Goal: Check status: Check status

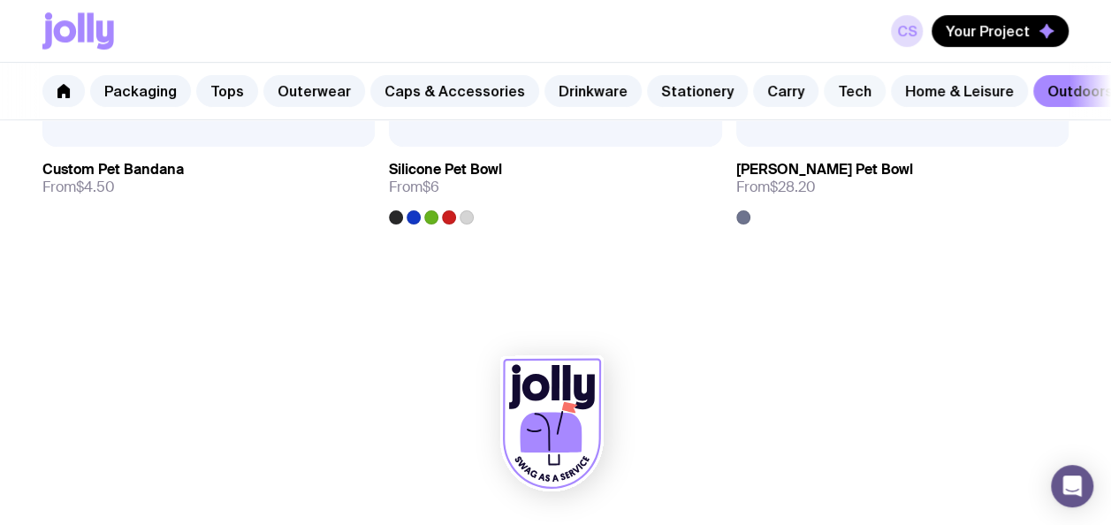
click at [843, 103] on link "Tech" at bounding box center [855, 91] width 62 height 32
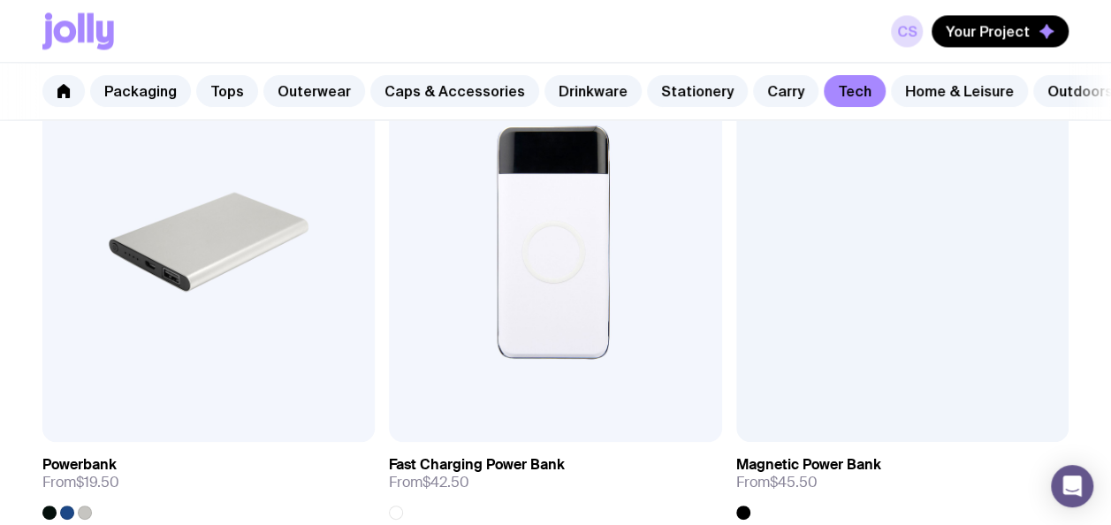
scroll to position [1486, 0]
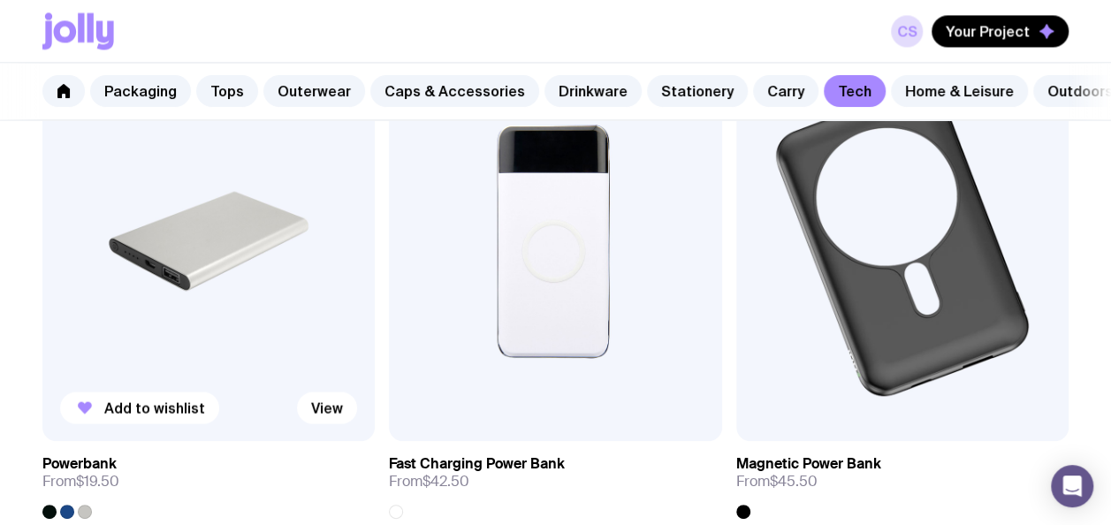
click at [243, 317] on img at bounding box center [208, 241] width 332 height 399
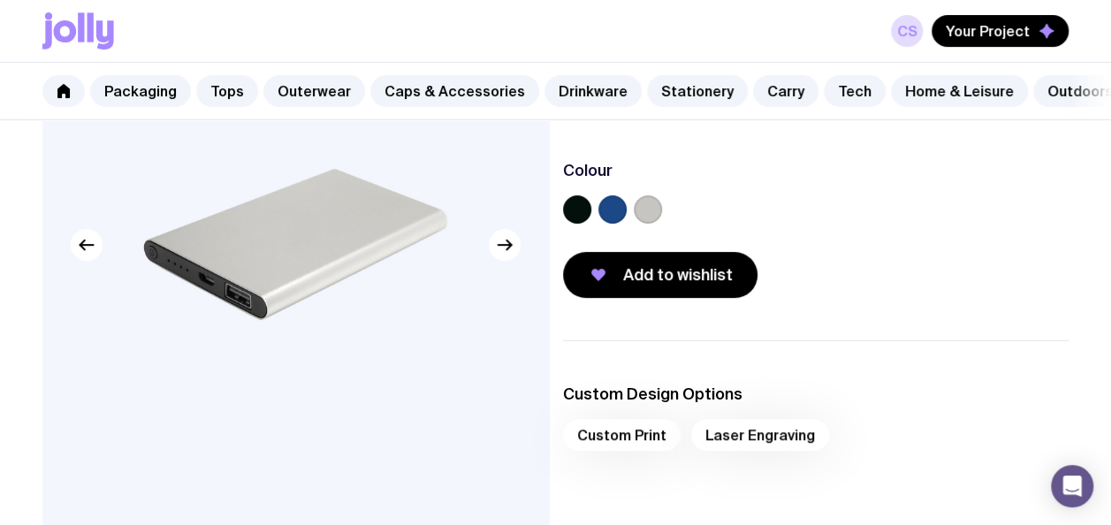
scroll to position [209, 0]
click at [583, 221] on label at bounding box center [577, 208] width 28 height 28
click at [0, 0] on input "radio" at bounding box center [0, 0] width 0 height 0
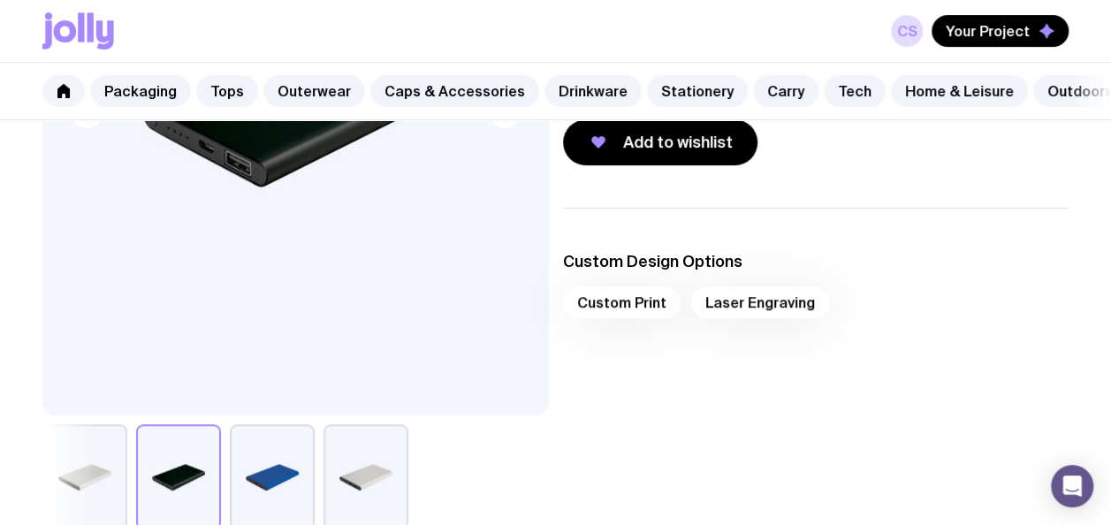
scroll to position [342, 0]
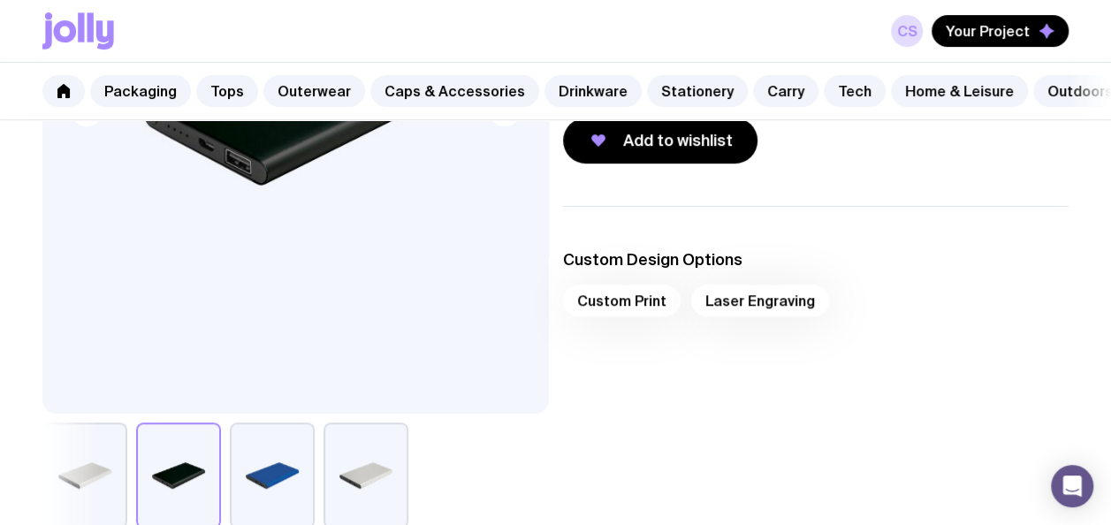
click at [631, 318] on div "Custom Print Laser Engraving" at bounding box center [816, 306] width 506 height 42
click at [739, 308] on div "Custom Print Laser Engraving" at bounding box center [816, 306] width 506 height 42
click at [654, 322] on div "Custom Print Laser Engraving" at bounding box center [816, 306] width 506 height 42
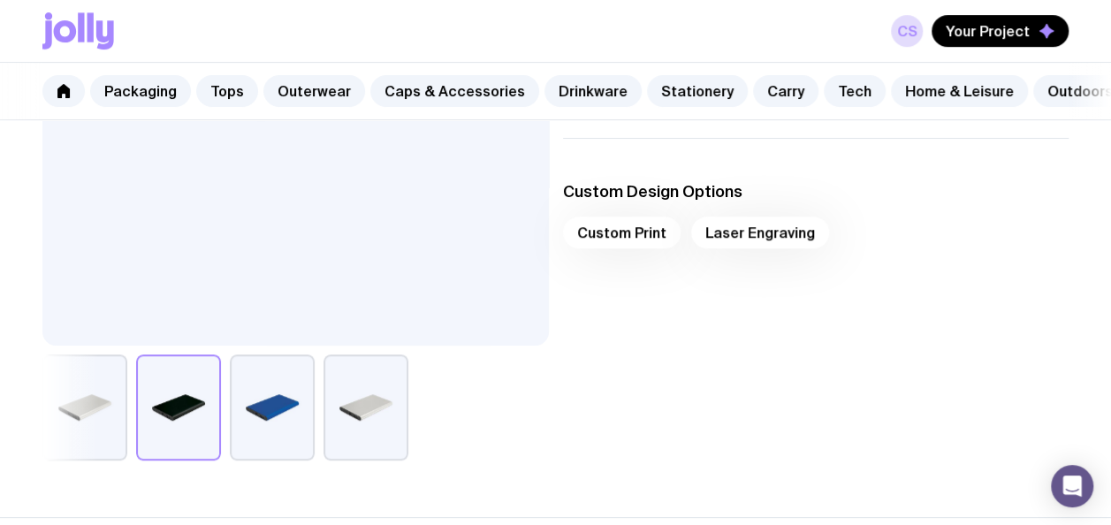
scroll to position [399, 0]
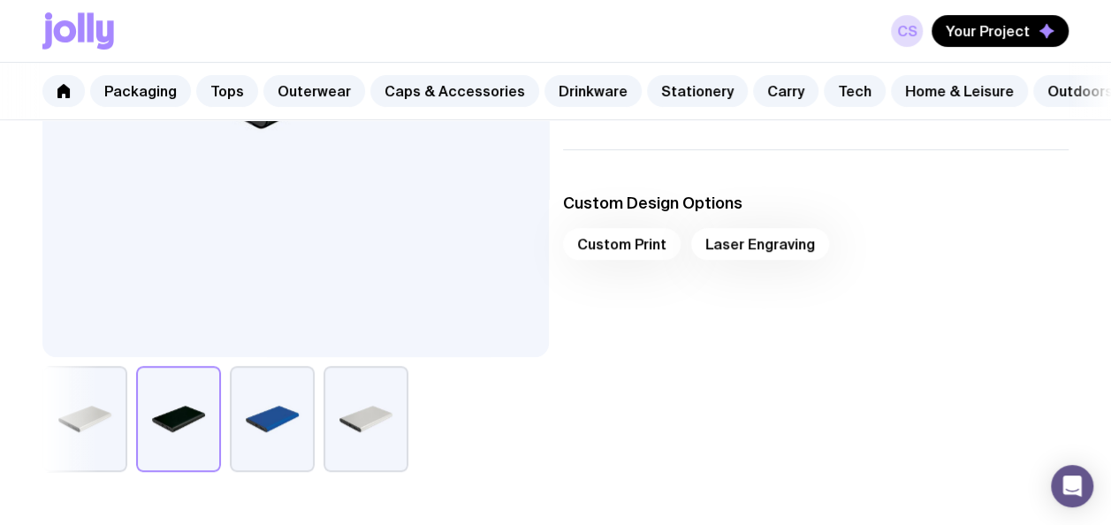
click at [734, 256] on div "Custom Print Laser Engraving" at bounding box center [816, 249] width 506 height 42
click at [627, 256] on div "Custom Print Laser Engraving" at bounding box center [816, 249] width 506 height 42
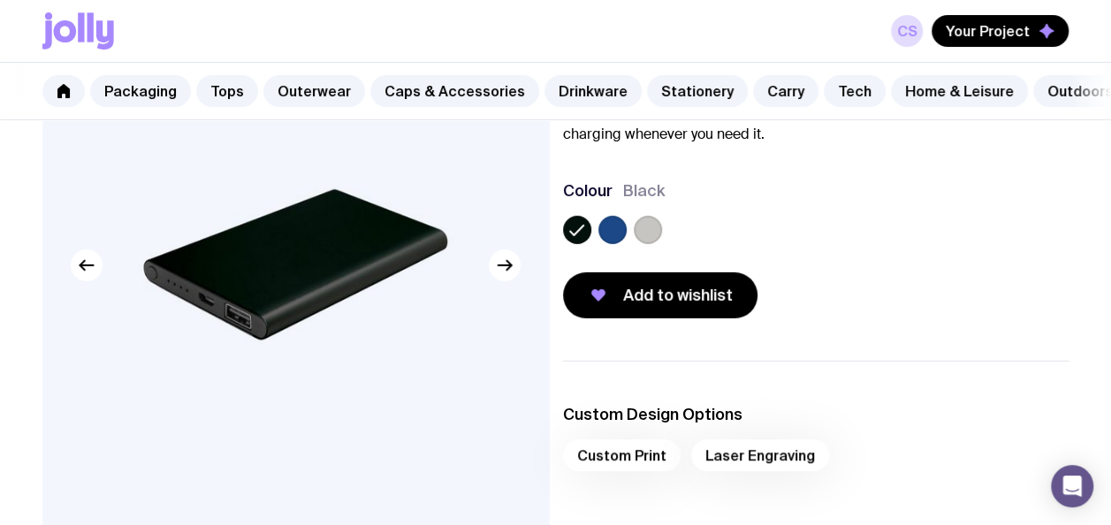
scroll to position [186, 0]
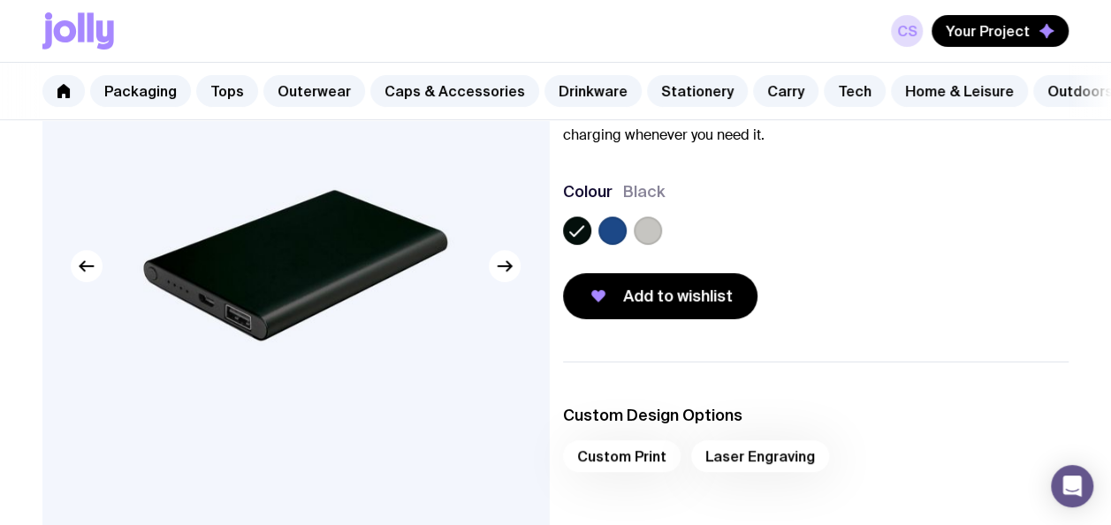
click at [665, 246] on div at bounding box center [816, 234] width 506 height 35
click at [651, 245] on label at bounding box center [648, 231] width 28 height 28
click at [0, 0] on input "radio" at bounding box center [0, 0] width 0 height 0
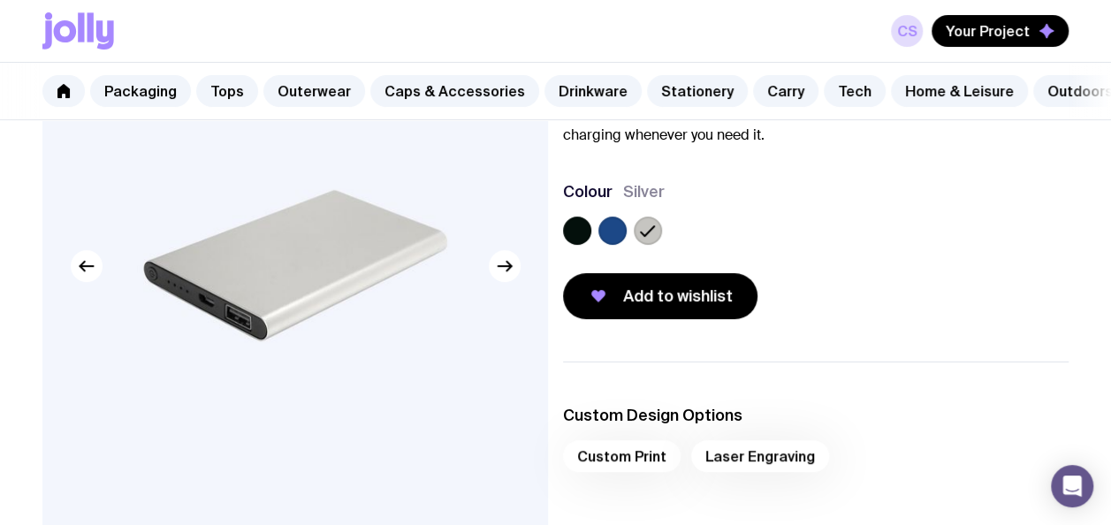
click at [619, 242] on label at bounding box center [612, 231] width 28 height 28
click at [0, 0] on input "radio" at bounding box center [0, 0] width 0 height 0
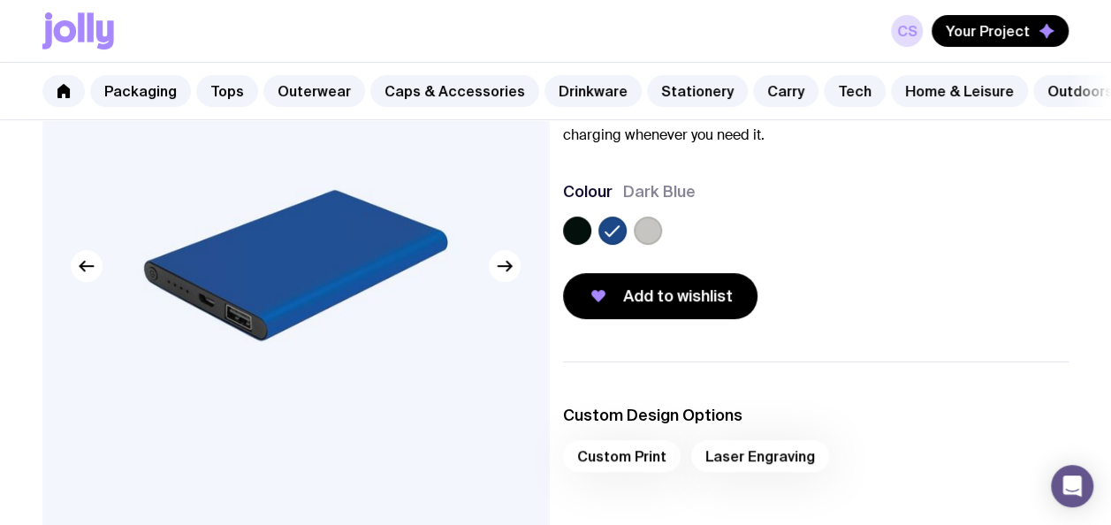
click at [572, 242] on label at bounding box center [577, 231] width 28 height 28
click at [0, 0] on input "radio" at bounding box center [0, 0] width 0 height 0
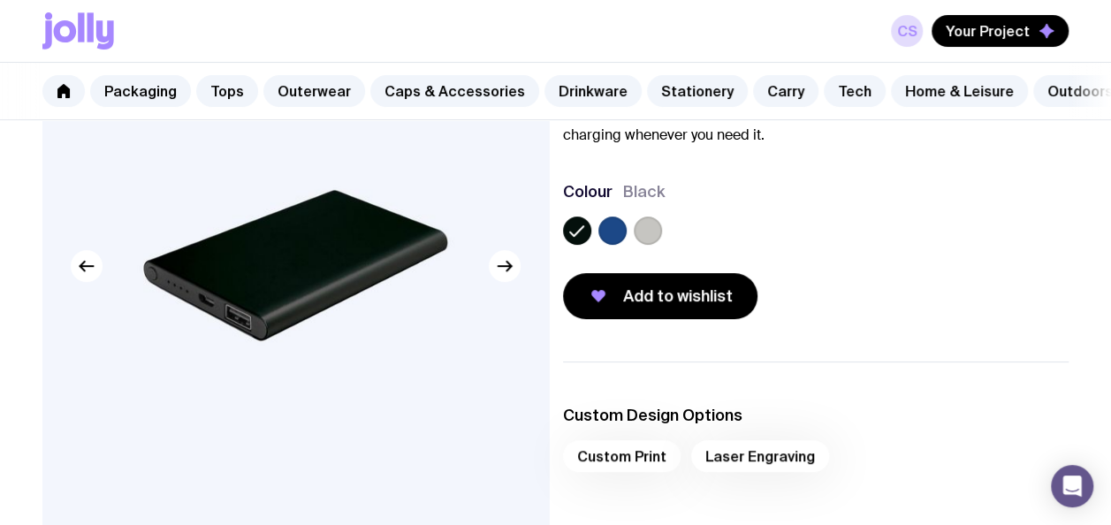
click at [635, 473] on div "Custom Print Laser Engraving" at bounding box center [816, 461] width 506 height 42
click at [778, 483] on div "Custom Print Laser Engraving" at bounding box center [816, 461] width 506 height 42
click at [778, 462] on div "Custom Print Laser Engraving" at bounding box center [816, 461] width 506 height 42
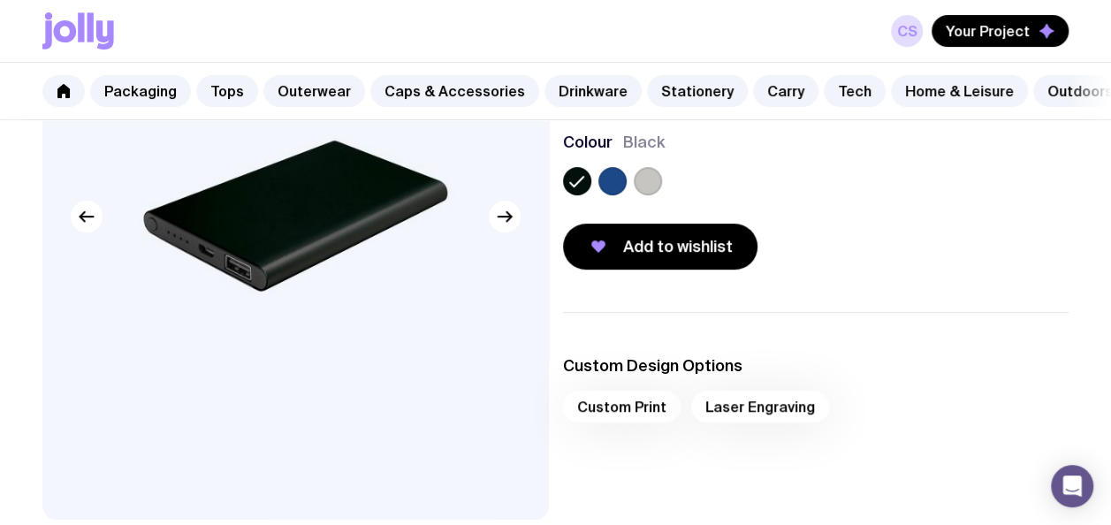
scroll to position [219, 0]
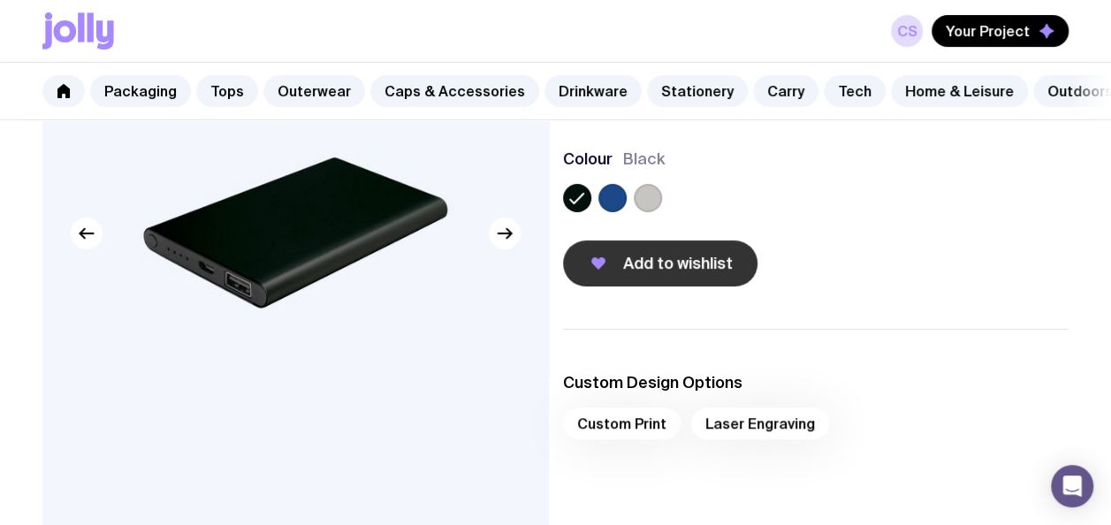
click at [651, 271] on span "Add to wishlist" at bounding box center [678, 263] width 110 height 21
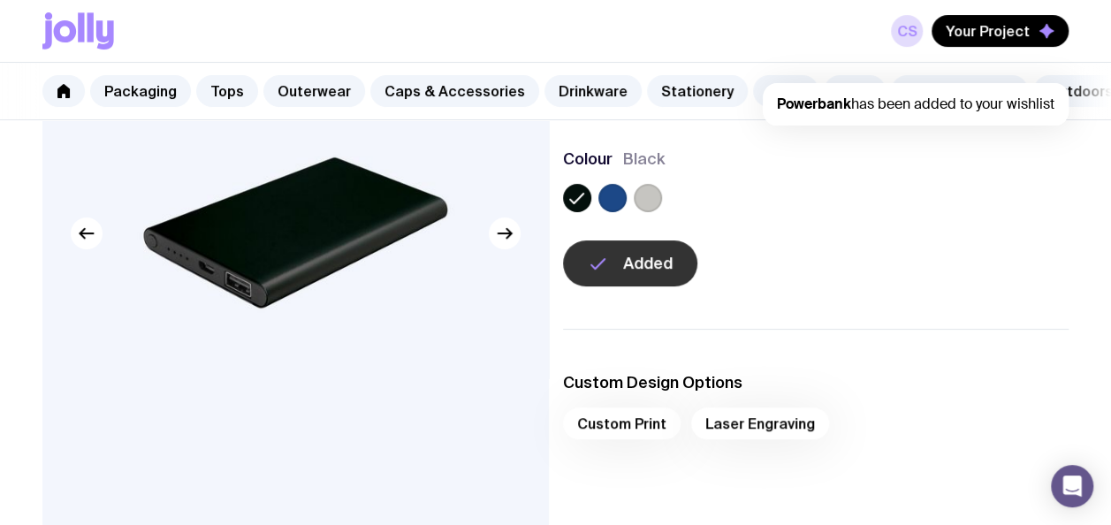
scroll to position [0, 0]
click at [1052, 25] on icon "button" at bounding box center [1047, 31] width 16 height 16
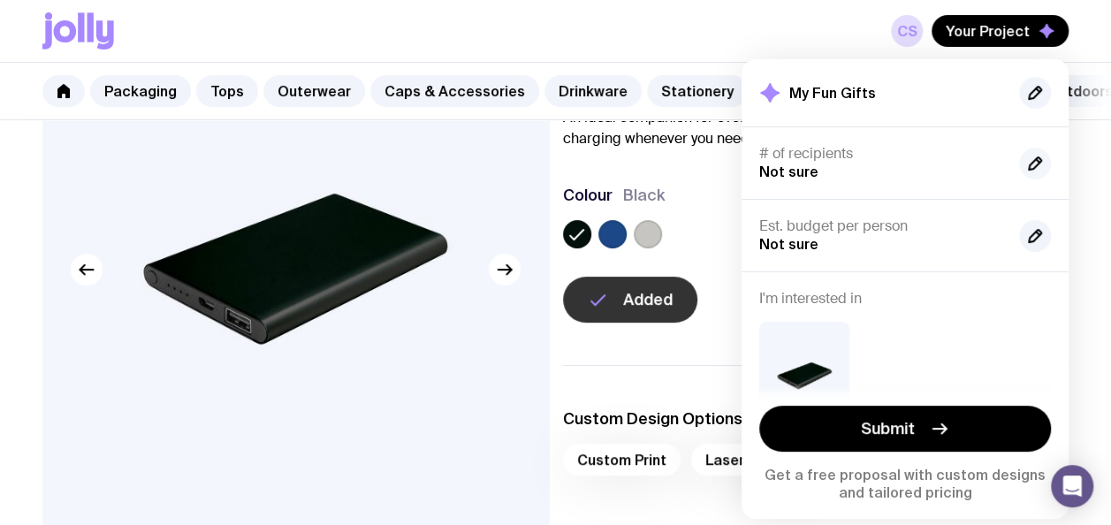
click at [1039, 159] on icon "button" at bounding box center [1034, 163] width 21 height 21
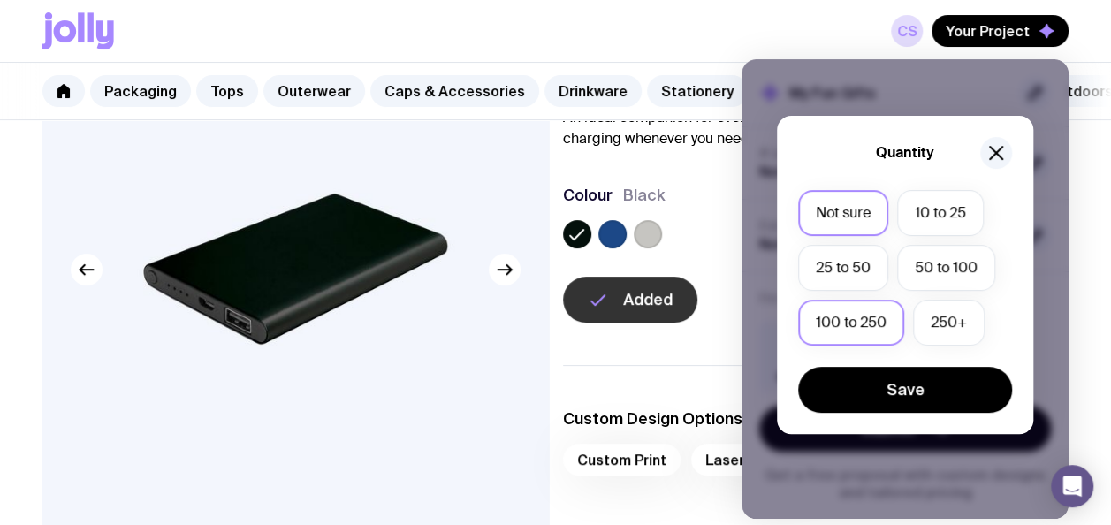
click at [878, 317] on label "100 to 250" at bounding box center [851, 323] width 106 height 46
click at [0, 0] on input "100 to 250" at bounding box center [0, 0] width 0 height 0
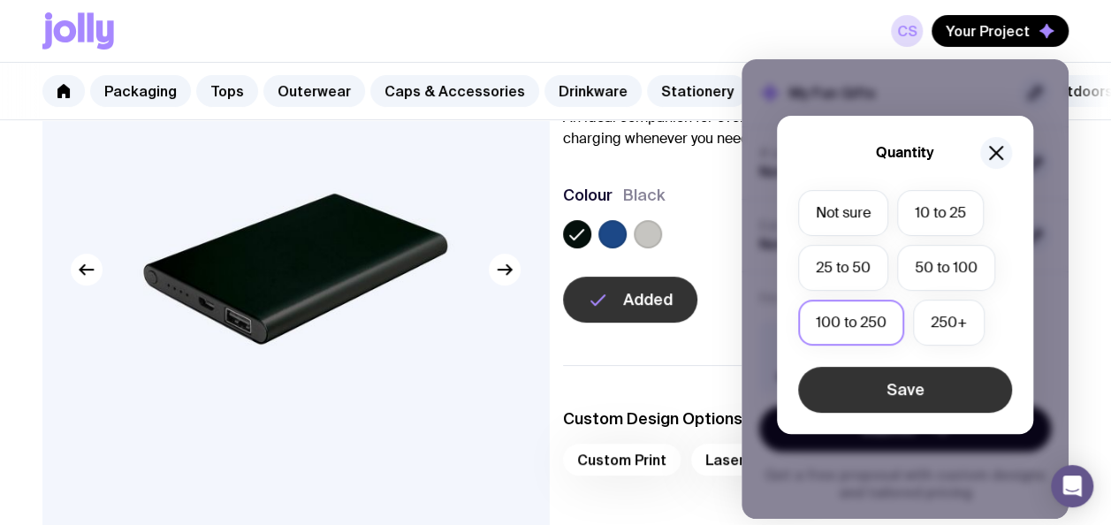
click at [895, 380] on button "Save" at bounding box center [905, 390] width 214 height 46
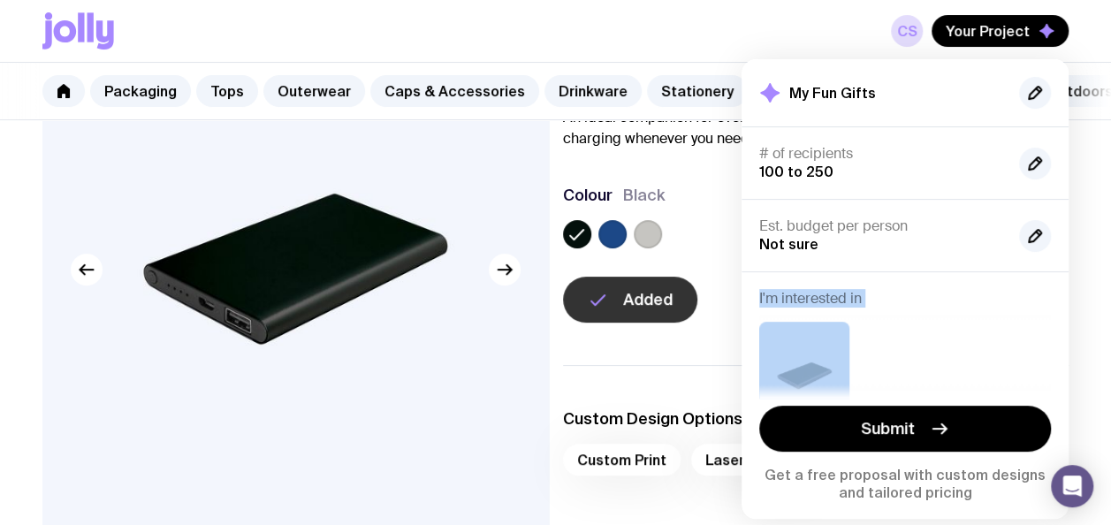
drag, startPoint x: 895, startPoint y: 380, endPoint x: 949, endPoint y: 264, distance: 127.7
click at [949, 264] on div "My Fun Gifts # of recipients 100 to 250 Est. budget per person Not sure I'm int…" at bounding box center [905, 289] width 327 height 460
click at [949, 264] on div "Est. budget per person Not sure" at bounding box center [905, 235] width 327 height 72
click at [879, 258] on div "Est. budget per person Not sure" at bounding box center [905, 235] width 327 height 72
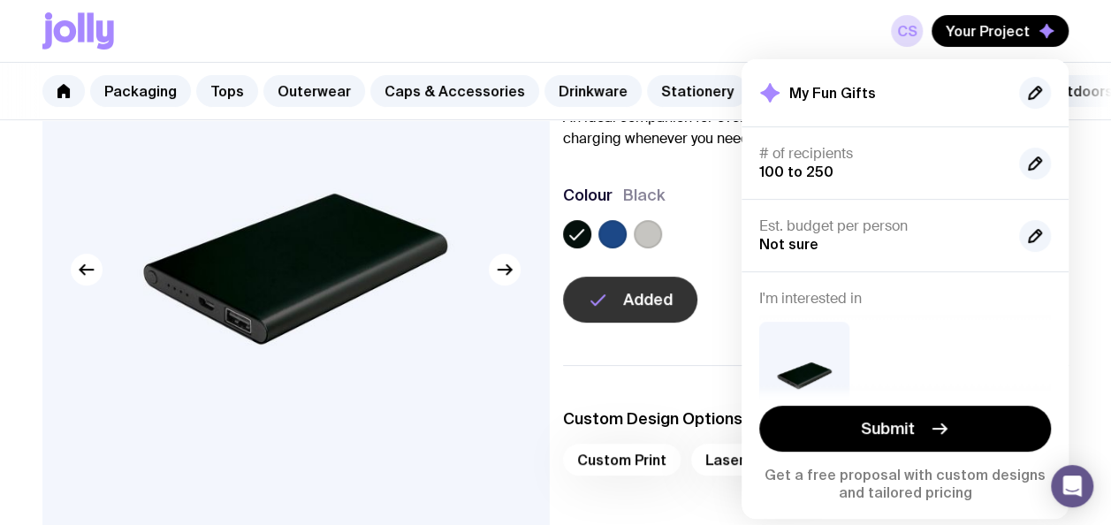
click at [708, 206] on div "Colour Black" at bounding box center [816, 195] width 506 height 21
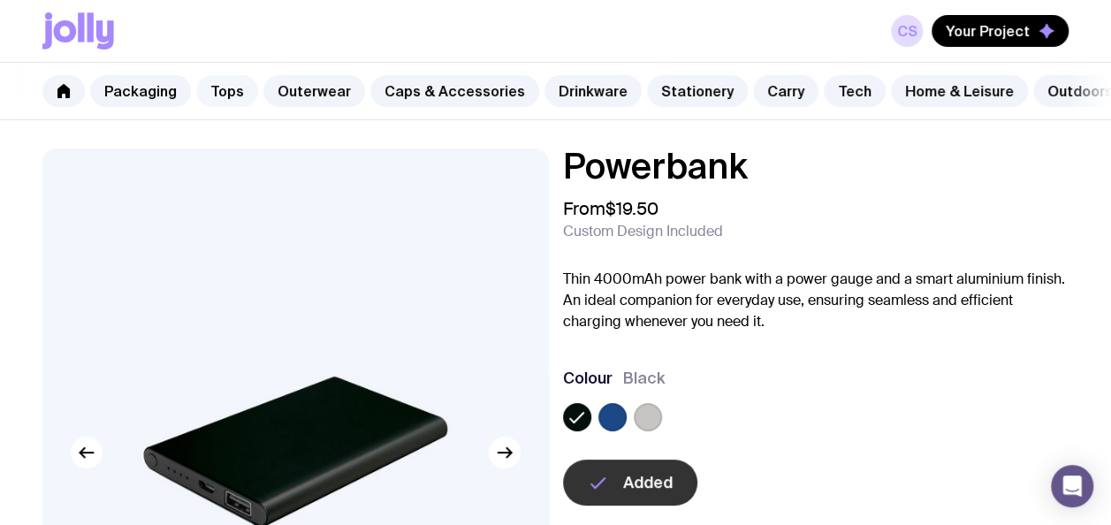
click at [233, 97] on link "Tops" at bounding box center [227, 91] width 62 height 32
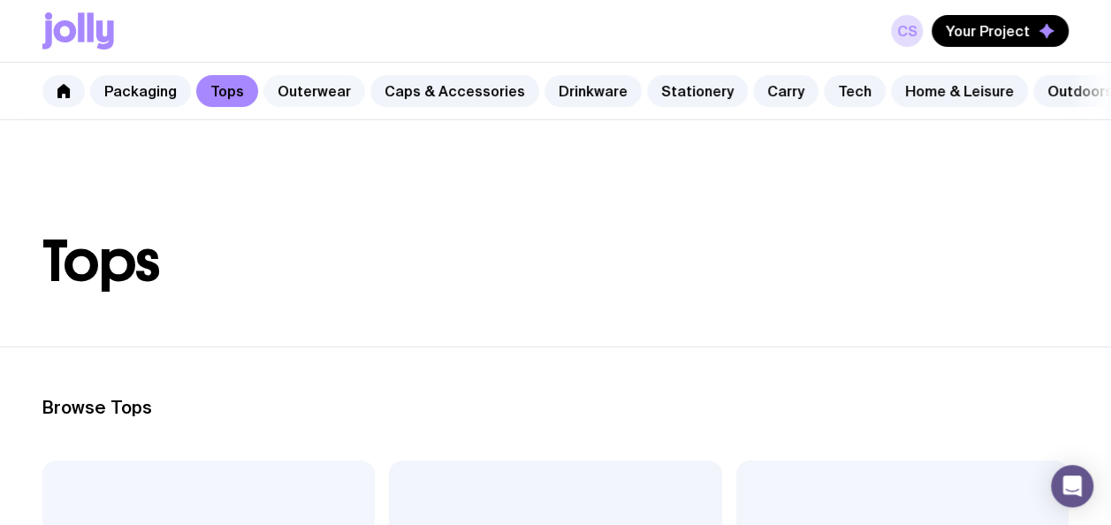
click at [312, 101] on link "Outerwear" at bounding box center [314, 91] width 102 height 32
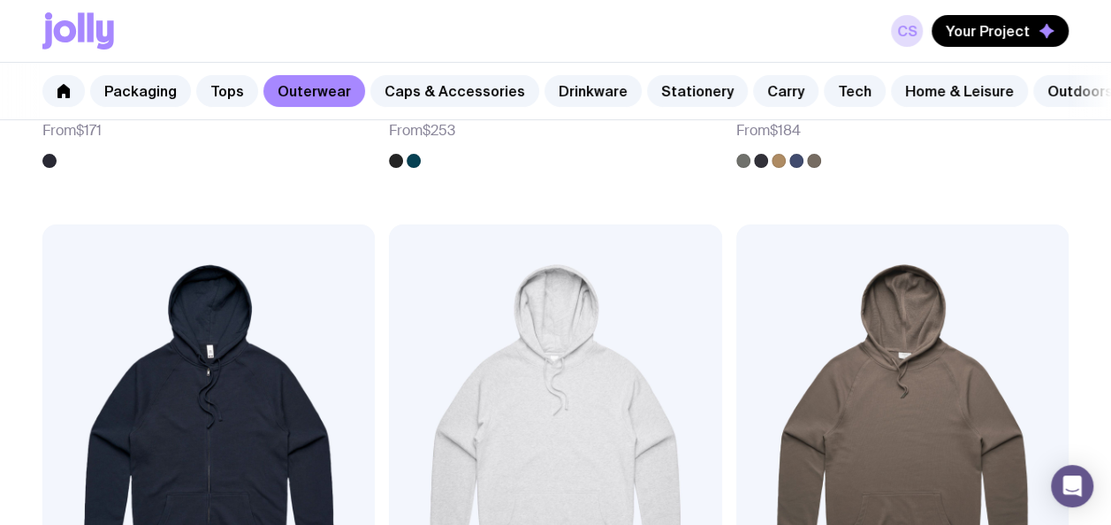
scroll to position [3925, 0]
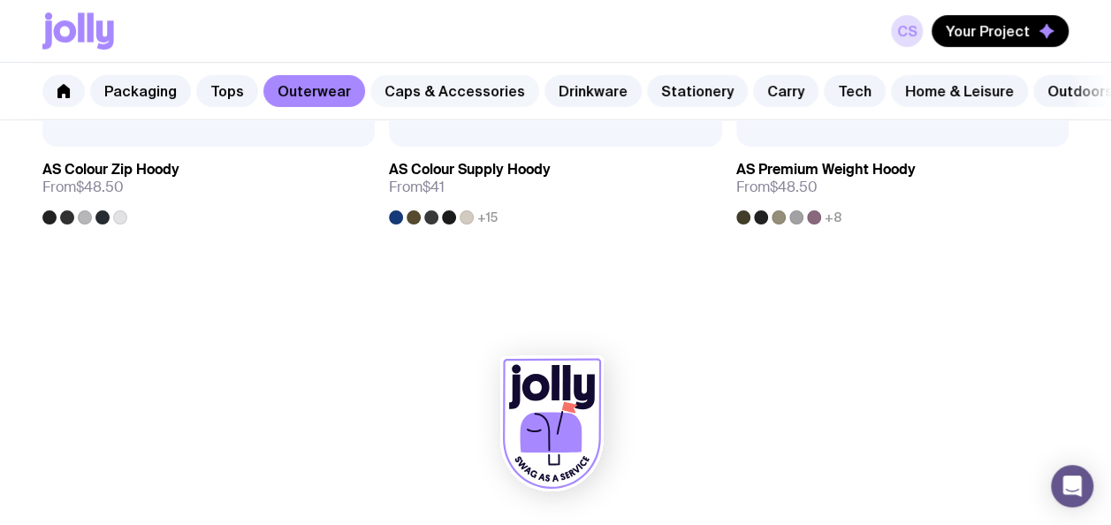
click at [460, 85] on link "Caps & Accessories" at bounding box center [454, 91] width 169 height 32
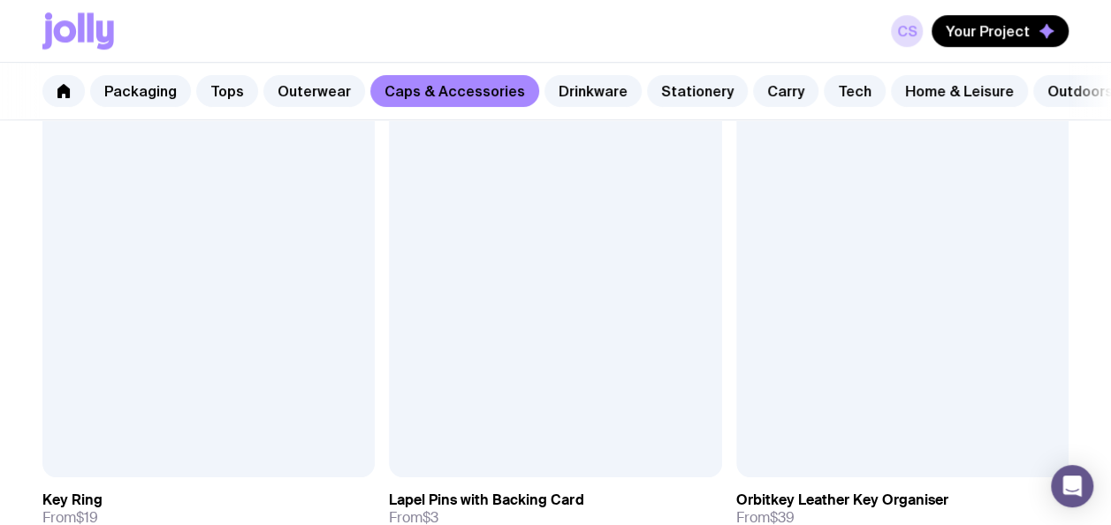
scroll to position [4110, 0]
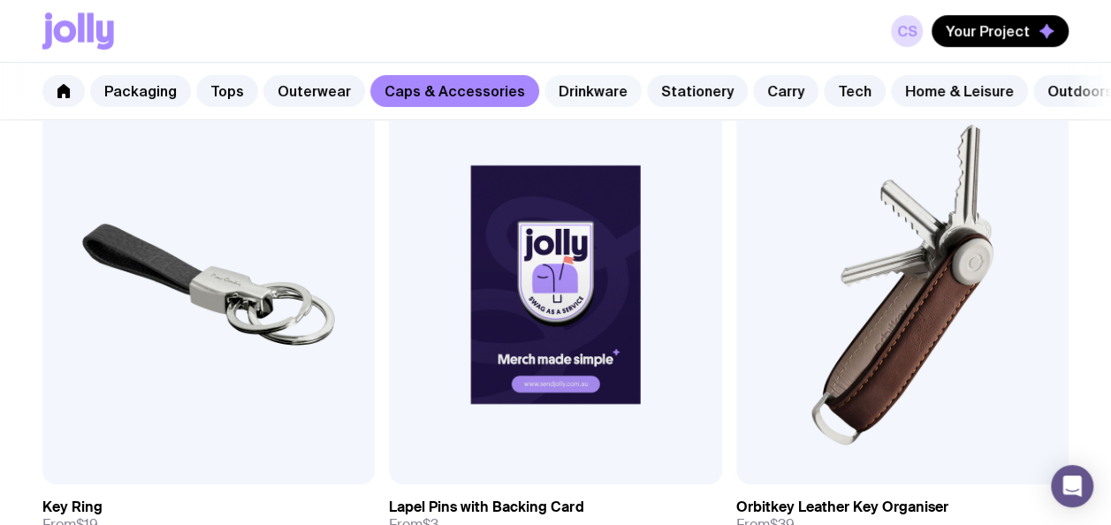
click at [594, 95] on link "Drinkware" at bounding box center [592, 91] width 97 height 32
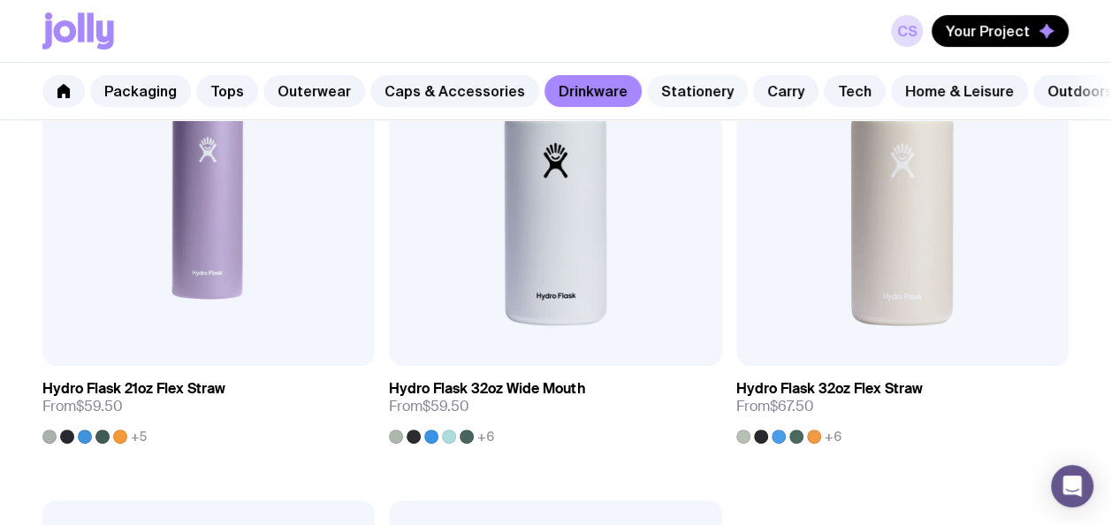
scroll to position [0, 106]
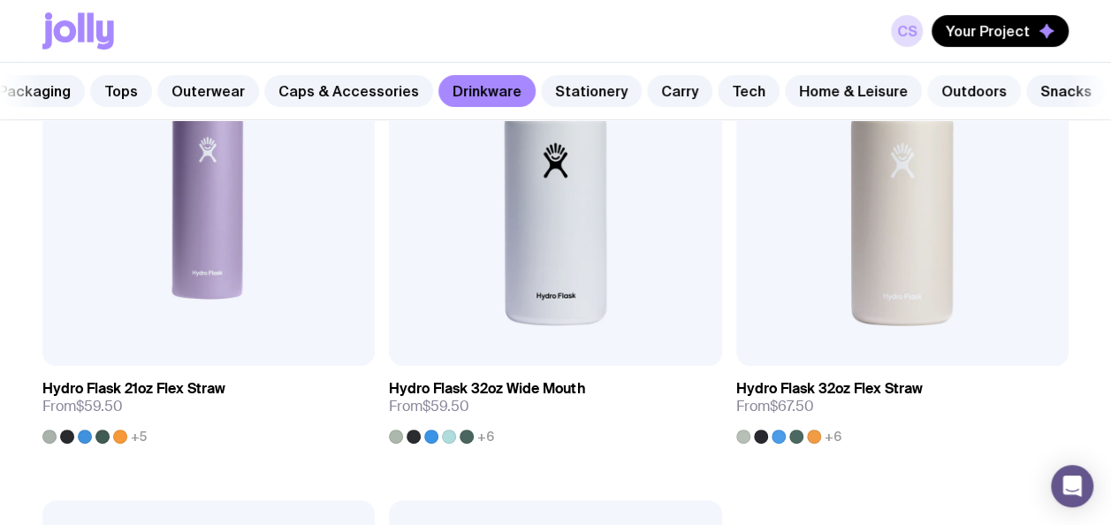
click at [953, 96] on link "Outdoors" at bounding box center [974, 91] width 94 height 32
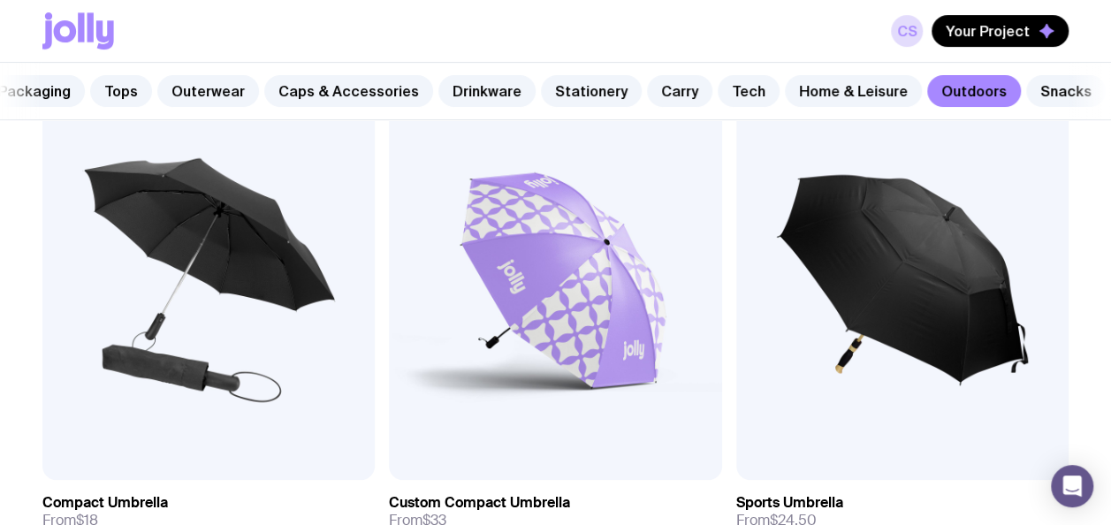
scroll to position [384, 0]
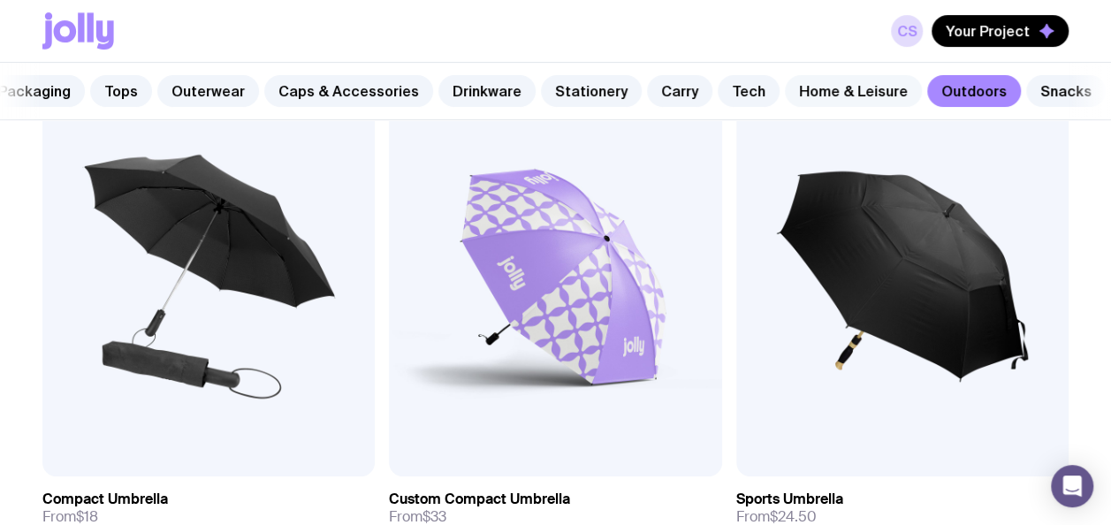
click at [827, 85] on link "Home & Leisure" at bounding box center [853, 91] width 137 height 32
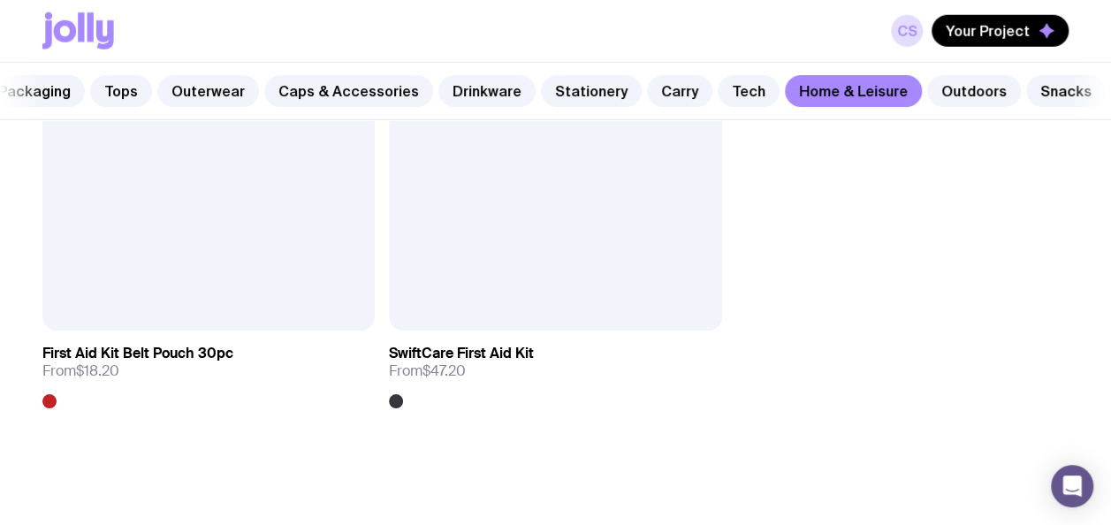
scroll to position [5894, 0]
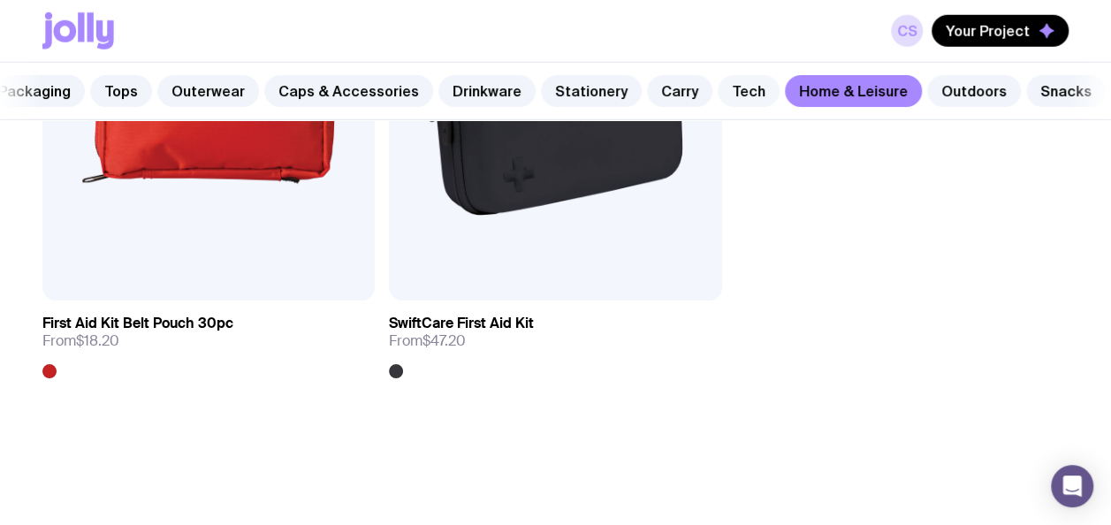
click at [718, 91] on link "Tech" at bounding box center [749, 91] width 62 height 32
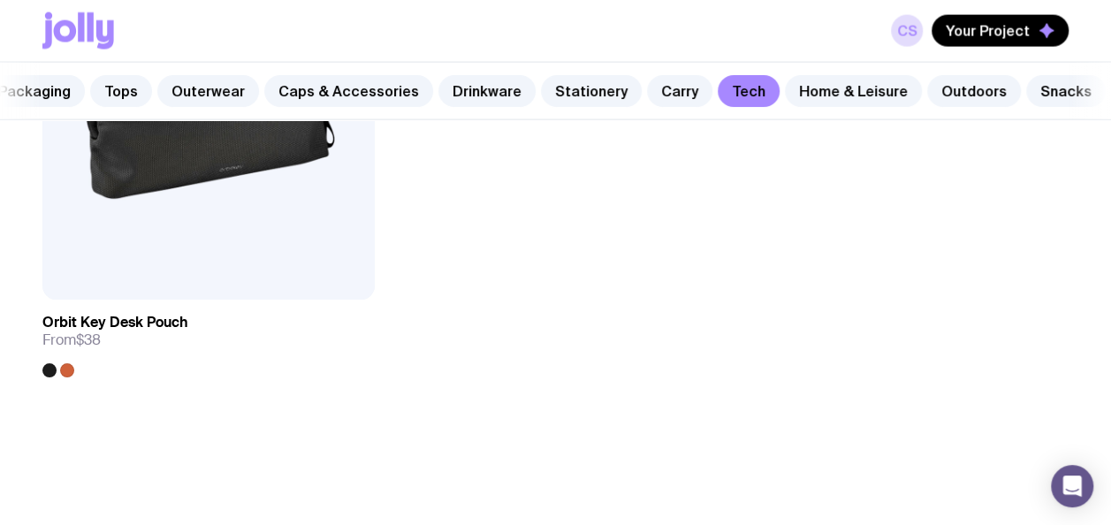
scroll to position [5526, 0]
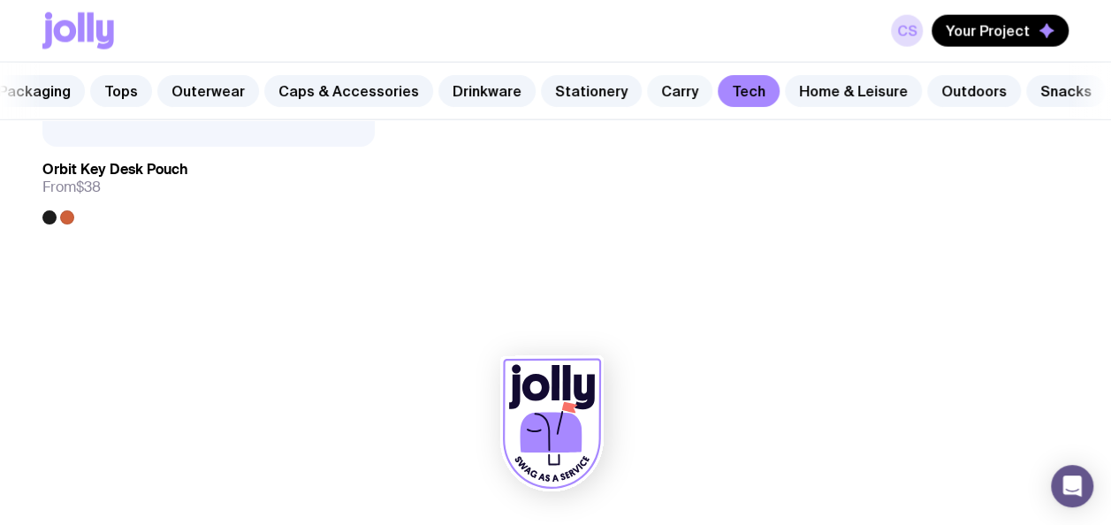
click at [647, 99] on link "Carry" at bounding box center [679, 91] width 65 height 32
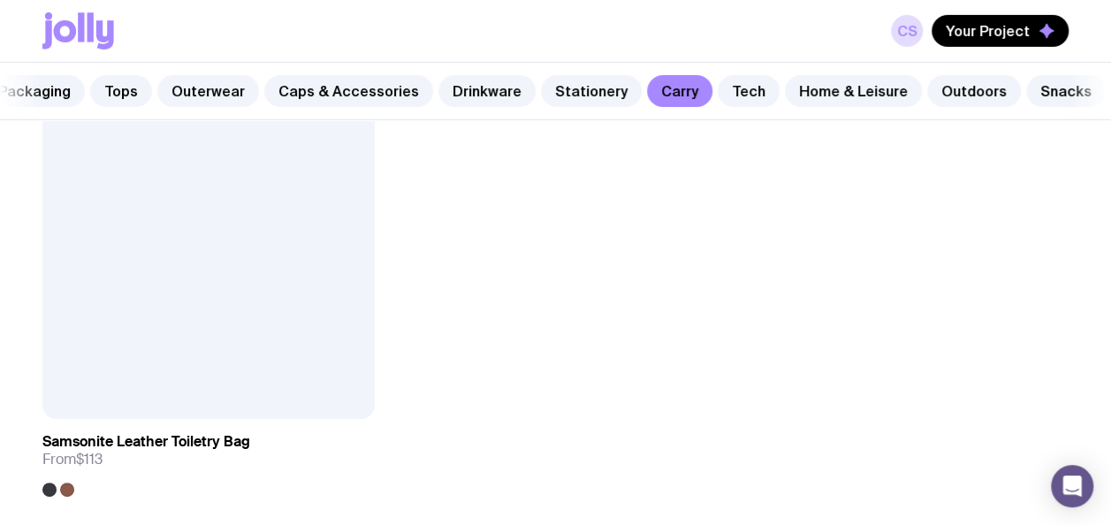
scroll to position [6321, 0]
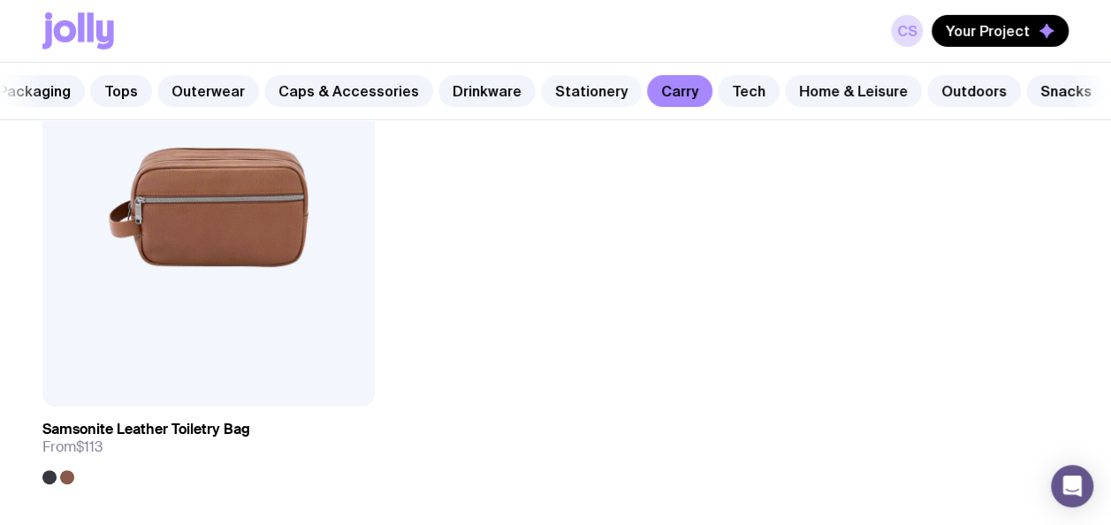
click at [580, 76] on link "Stationery" at bounding box center [591, 91] width 101 height 32
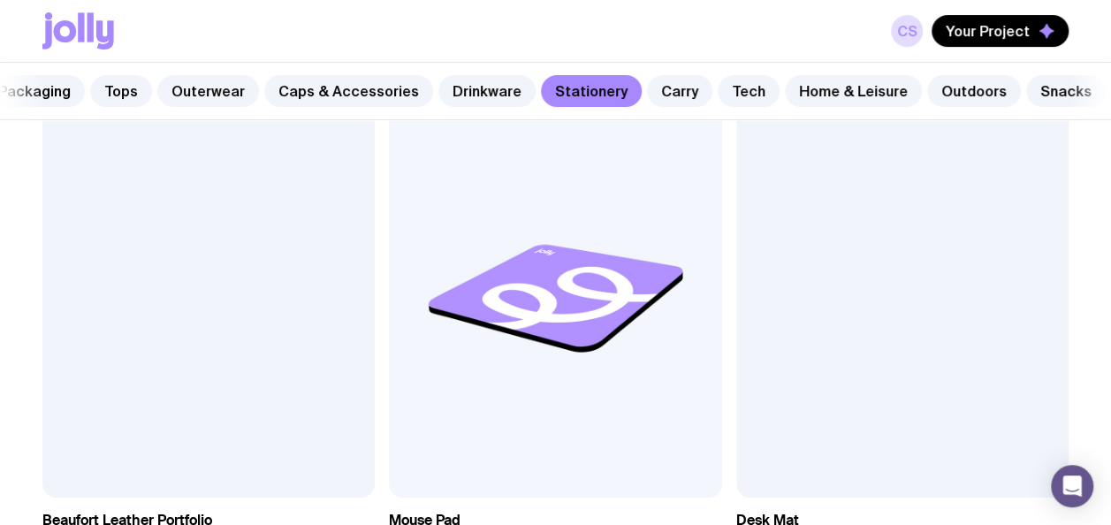
scroll to position [3562, 0]
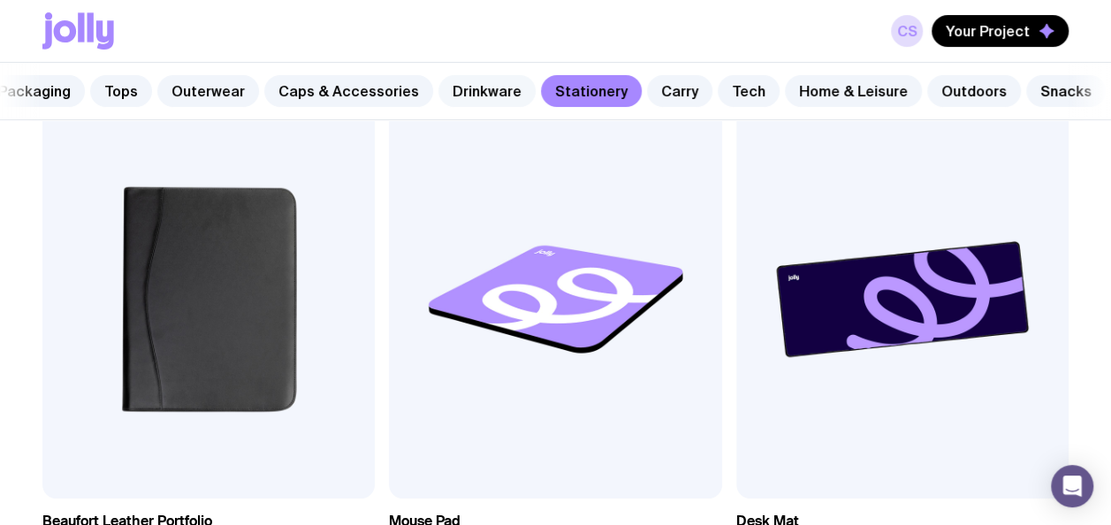
click at [471, 89] on link "Drinkware" at bounding box center [486, 91] width 97 height 32
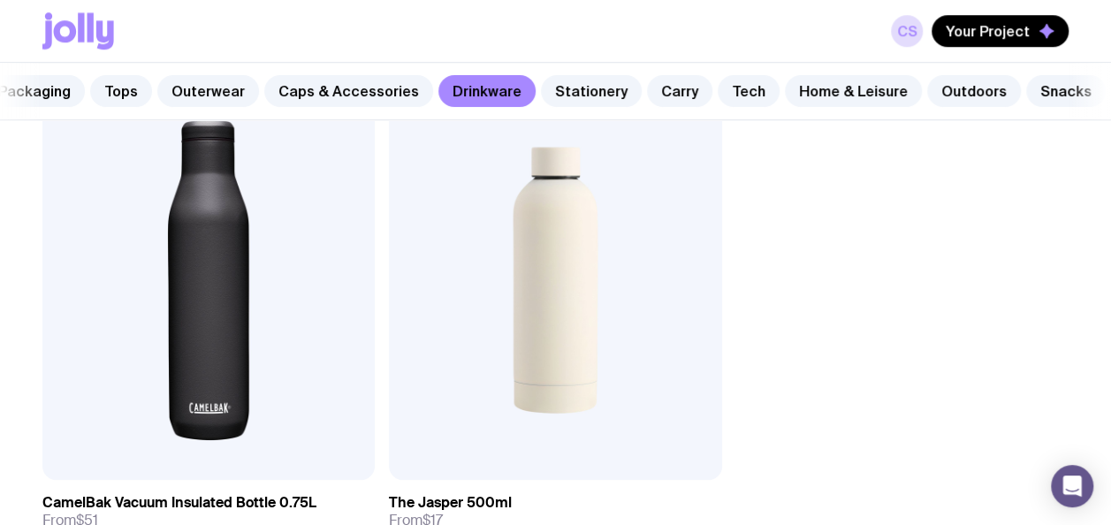
scroll to position [4459, 0]
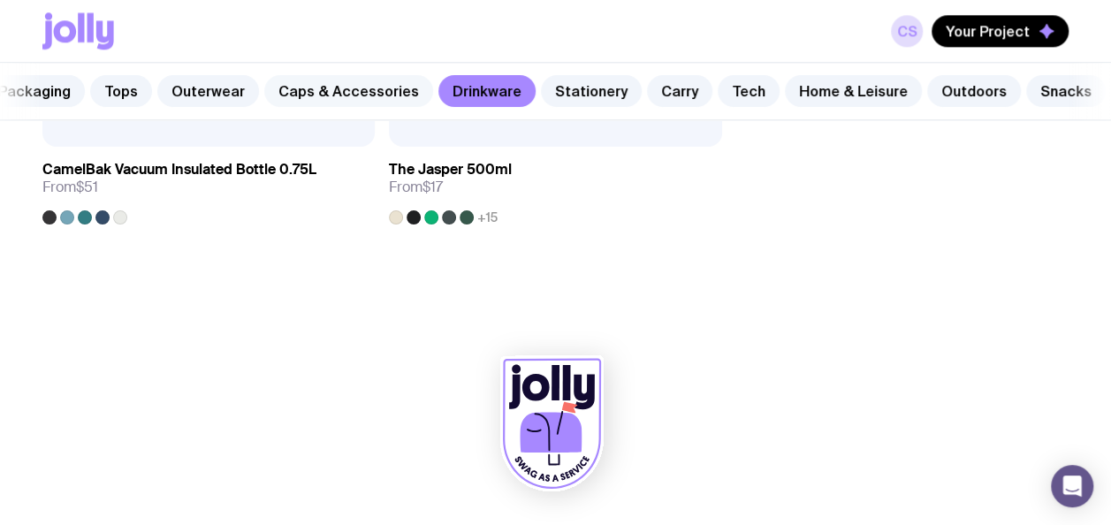
click at [375, 98] on link "Caps & Accessories" at bounding box center [348, 91] width 169 height 32
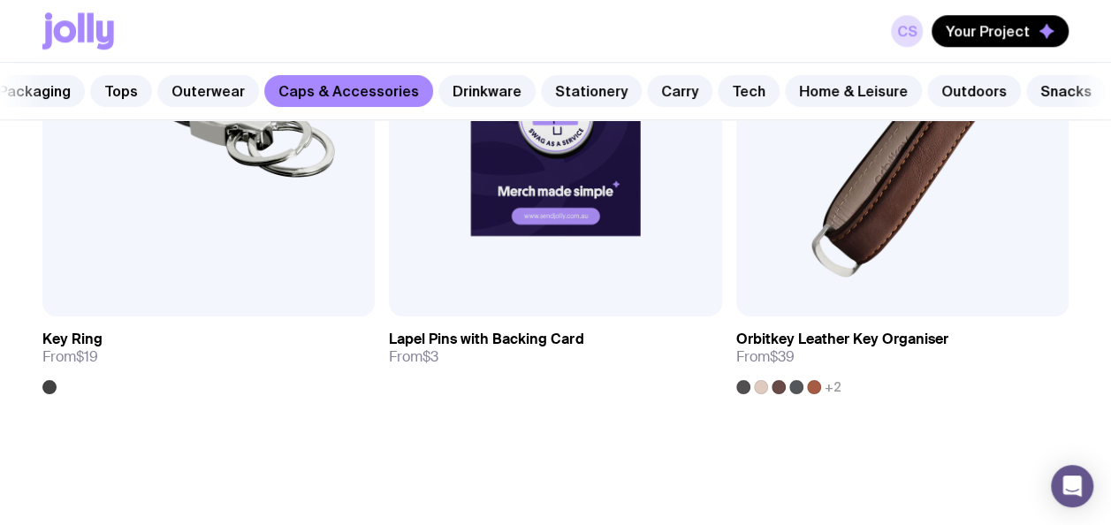
scroll to position [4459, 0]
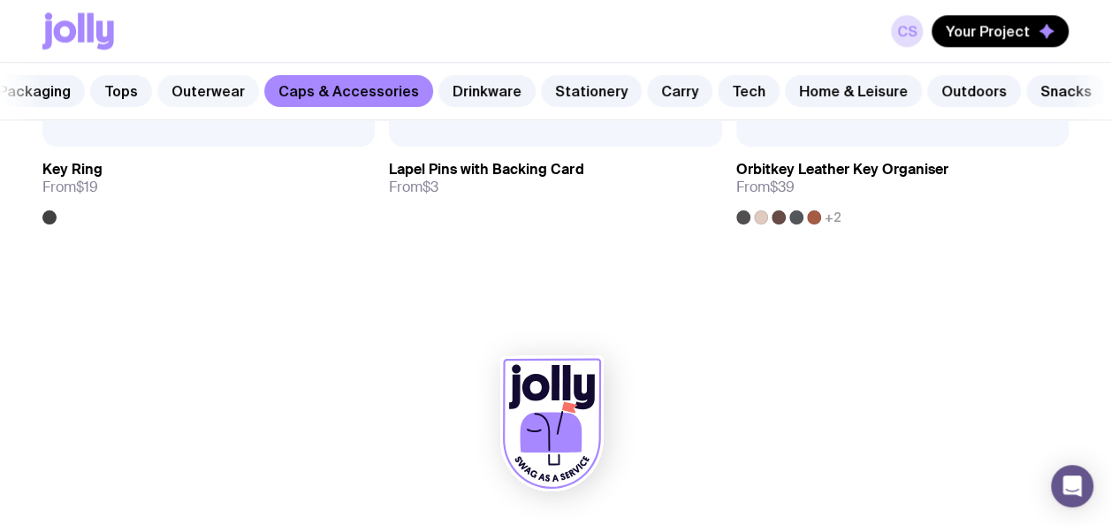
click at [233, 82] on link "Outerwear" at bounding box center [208, 91] width 102 height 32
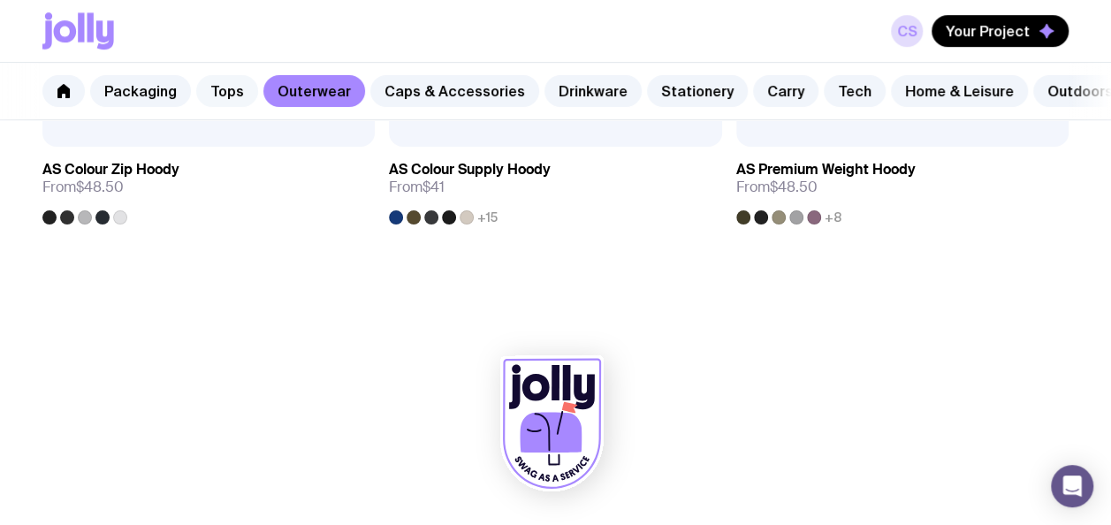
click at [213, 87] on link "Tops" at bounding box center [227, 91] width 62 height 32
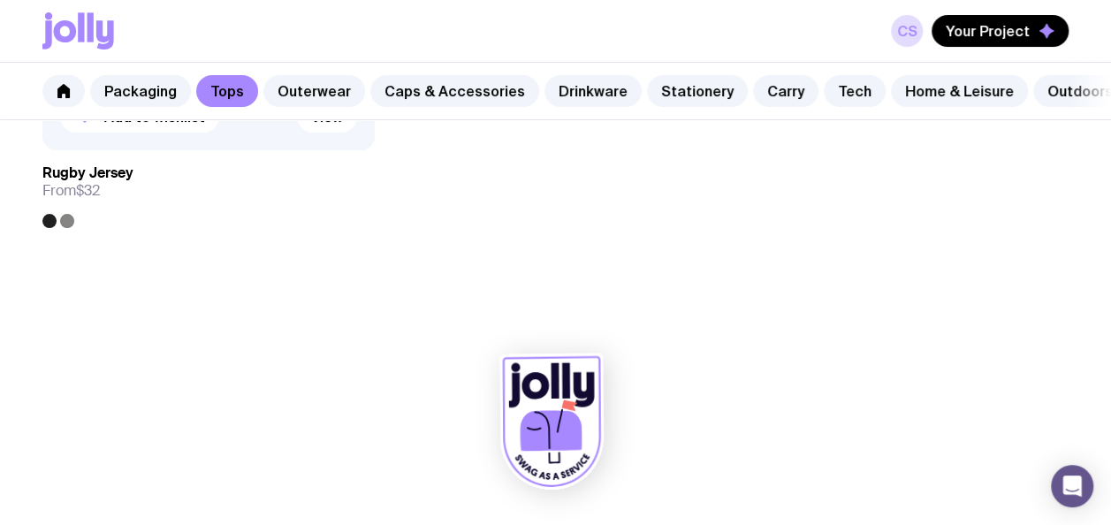
scroll to position [3389, 0]
click at [142, 88] on link "Packaging" at bounding box center [140, 91] width 101 height 32
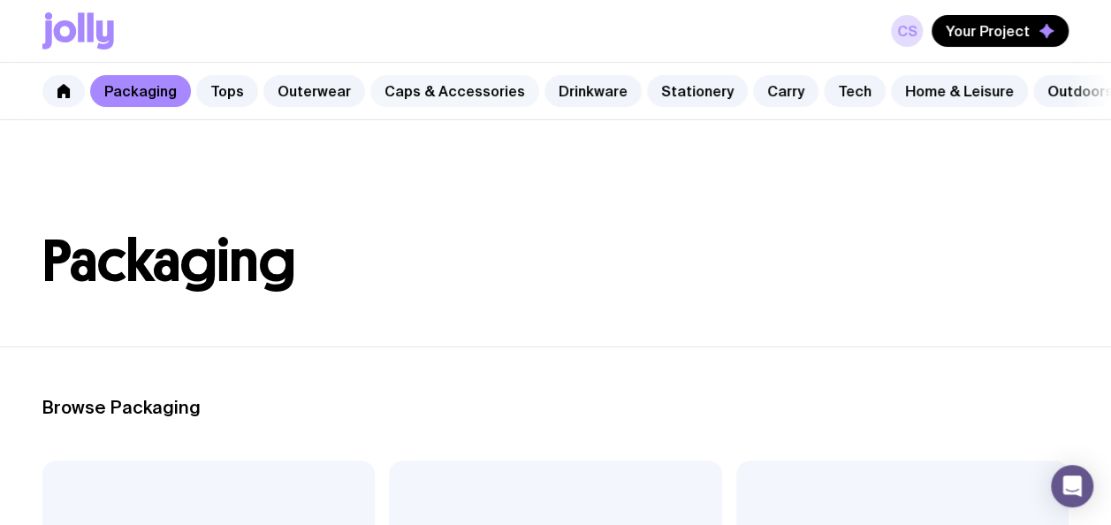
scroll to position [0, 106]
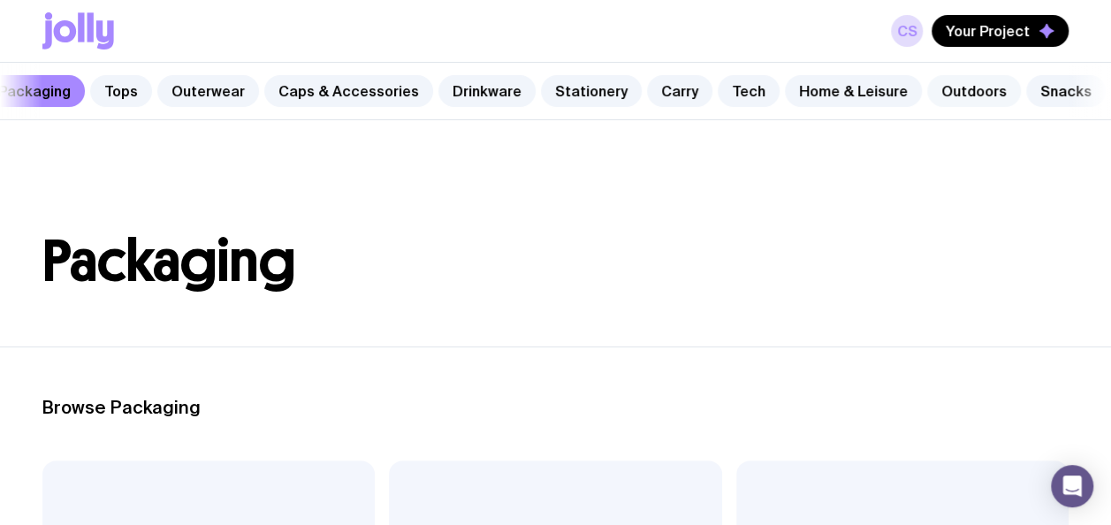
click at [946, 104] on link "Outdoors" at bounding box center [974, 91] width 94 height 32
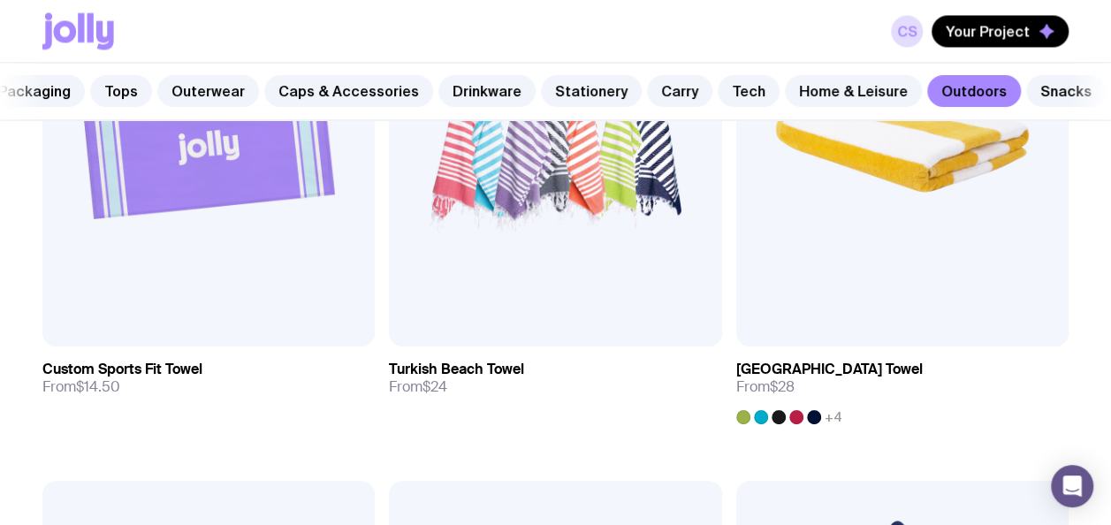
scroll to position [1501, 0]
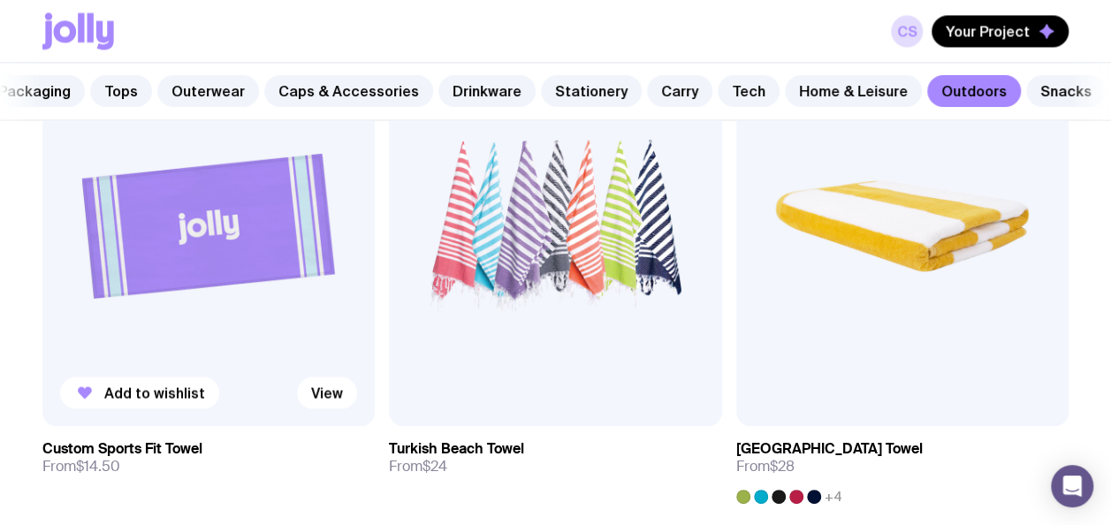
click at [238, 240] on img at bounding box center [208, 226] width 332 height 399
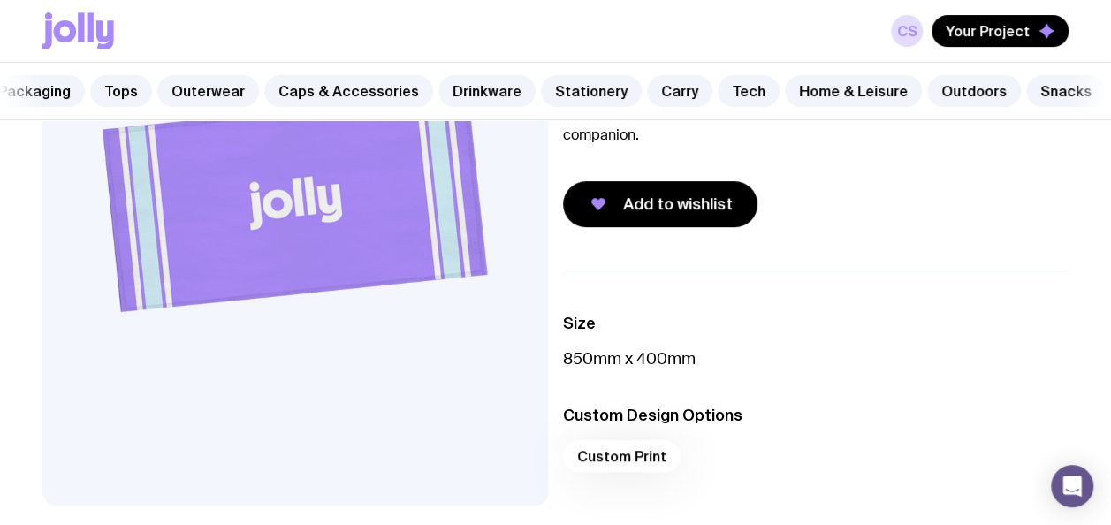
scroll to position [143, 0]
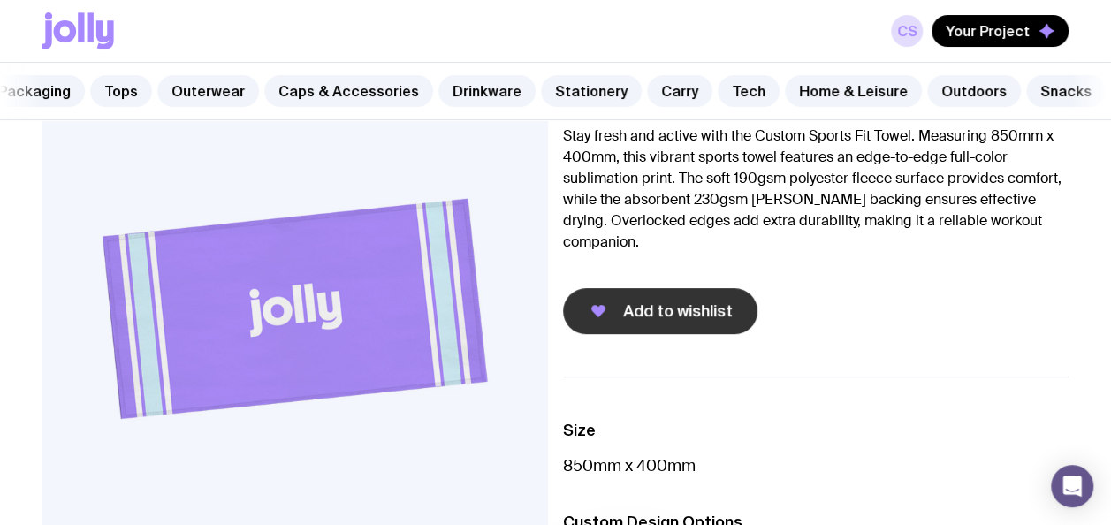
click at [637, 322] on span "Add to wishlist" at bounding box center [678, 311] width 110 height 21
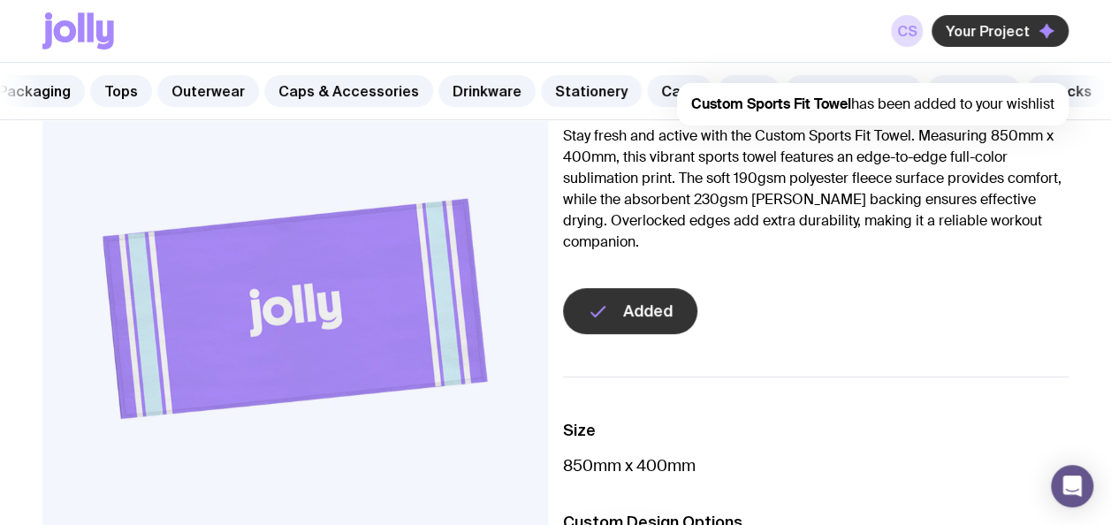
click at [1001, 39] on span "Your Project" at bounding box center [988, 31] width 84 height 18
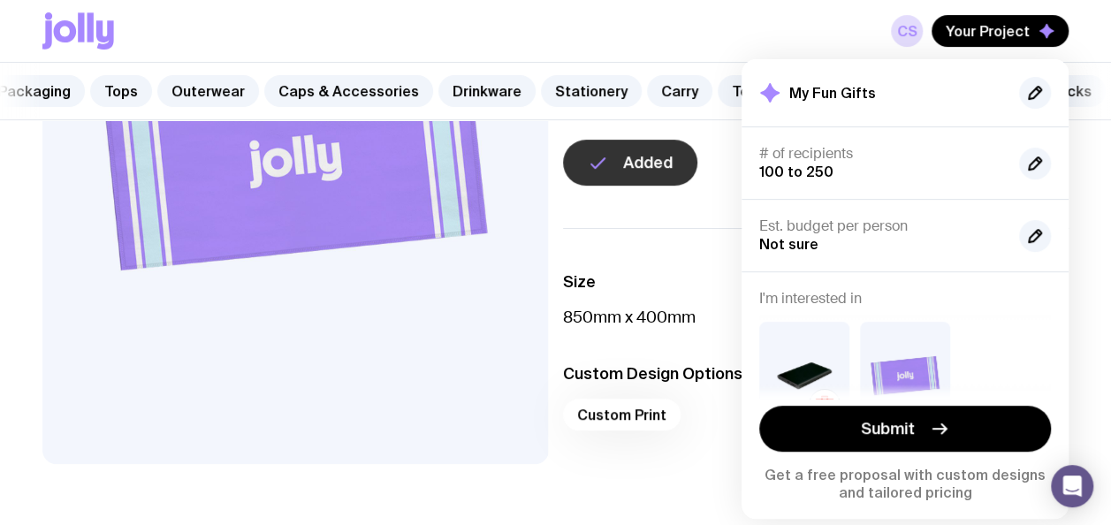
scroll to position [37, 0]
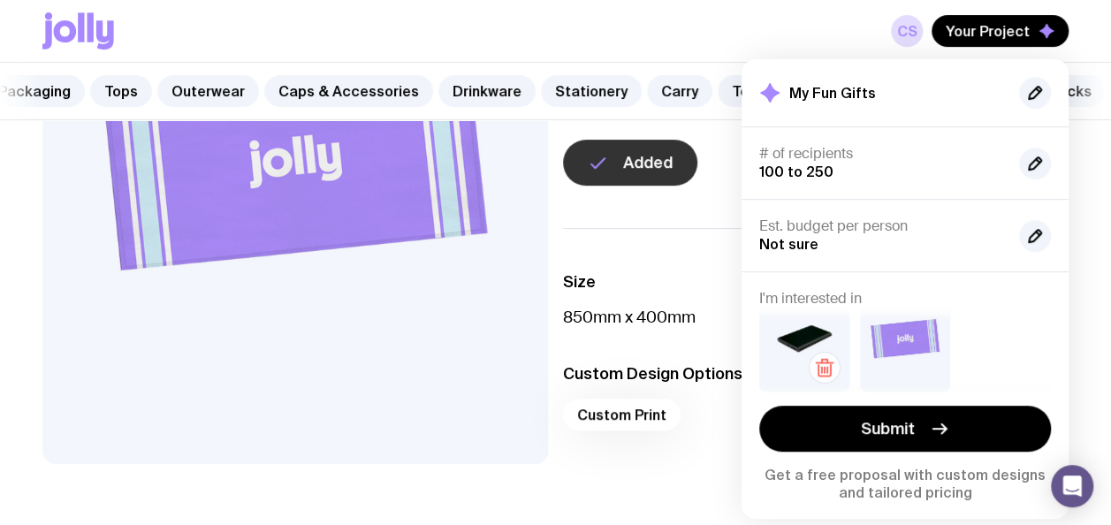
click at [818, 361] on icon "button" at bounding box center [824, 367] width 21 height 21
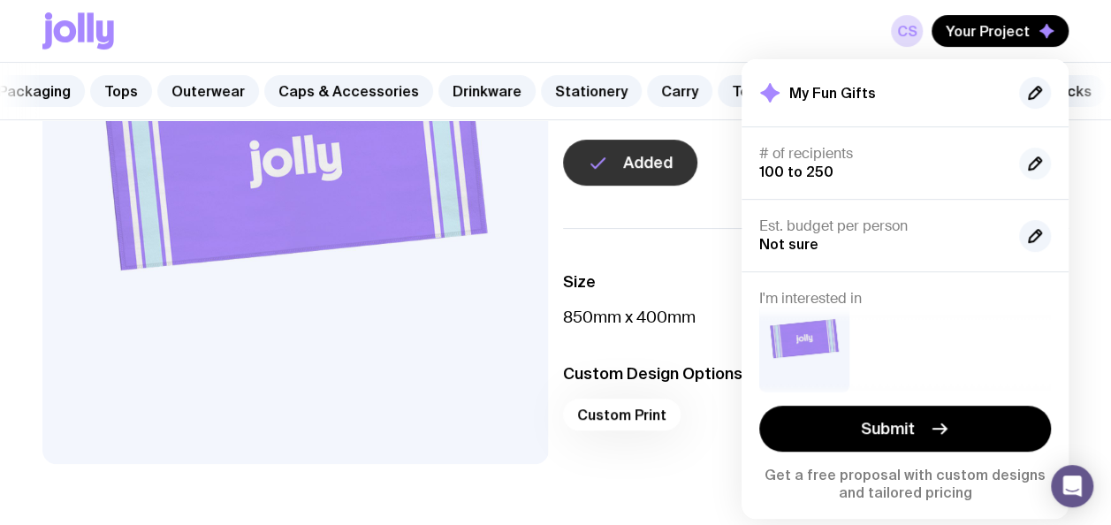
click at [1041, 165] on icon "button" at bounding box center [1034, 163] width 21 height 21
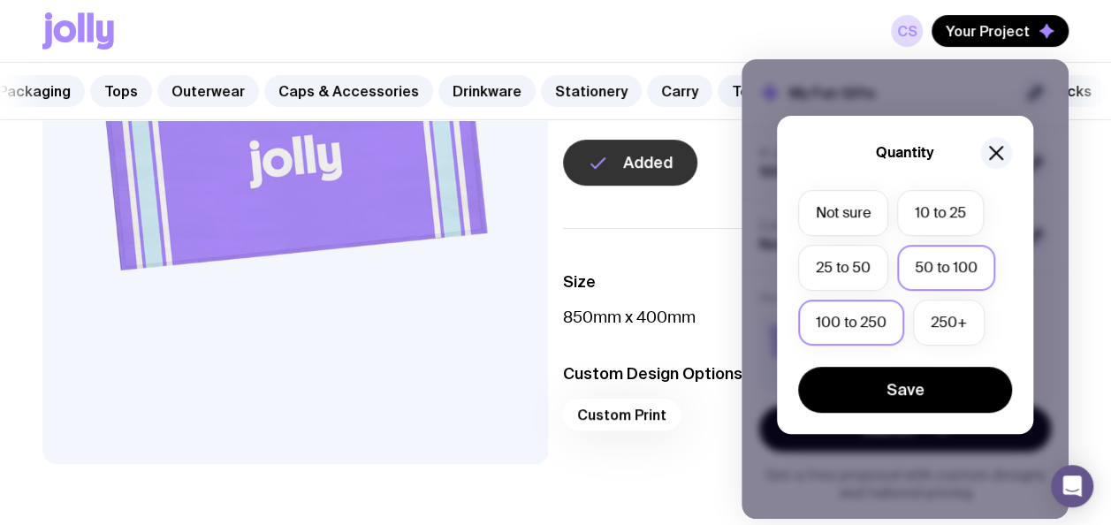
click at [969, 250] on label "50 to 100" at bounding box center [946, 268] width 98 height 46
click at [0, 0] on input "50 to 100" at bounding box center [0, 0] width 0 height 0
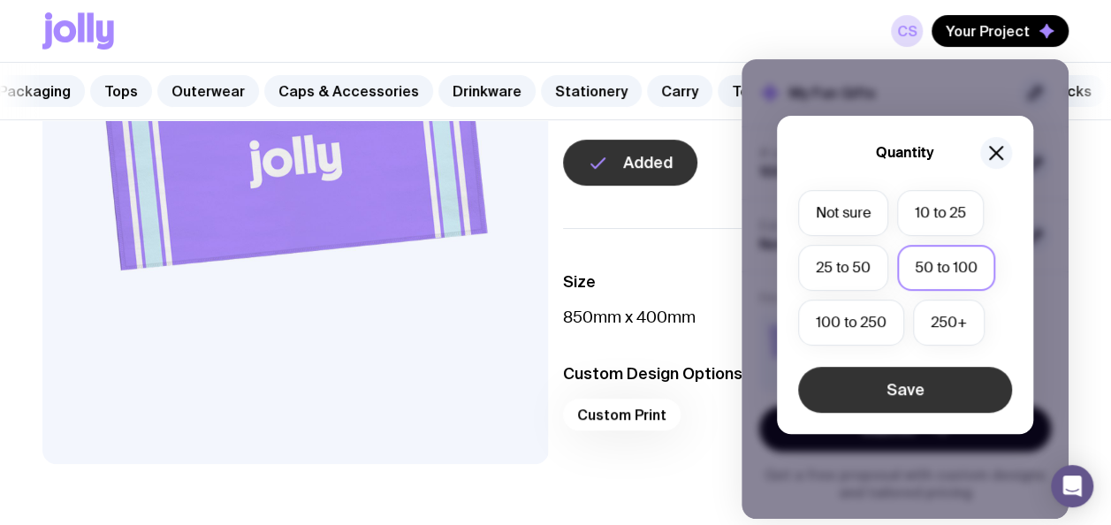
click at [939, 394] on button "Save" at bounding box center [905, 390] width 214 height 46
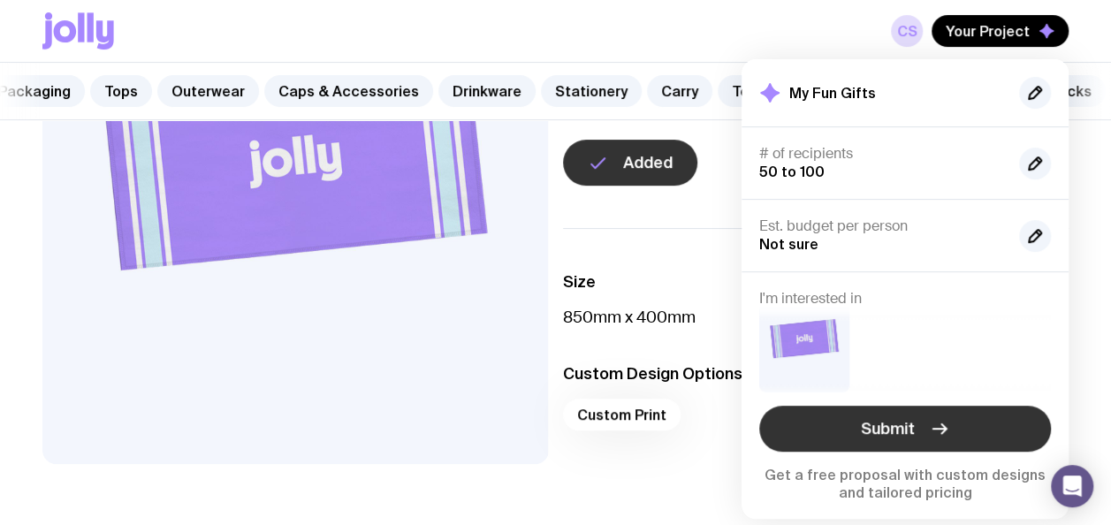
click at [937, 422] on icon "button" at bounding box center [939, 428] width 21 height 21
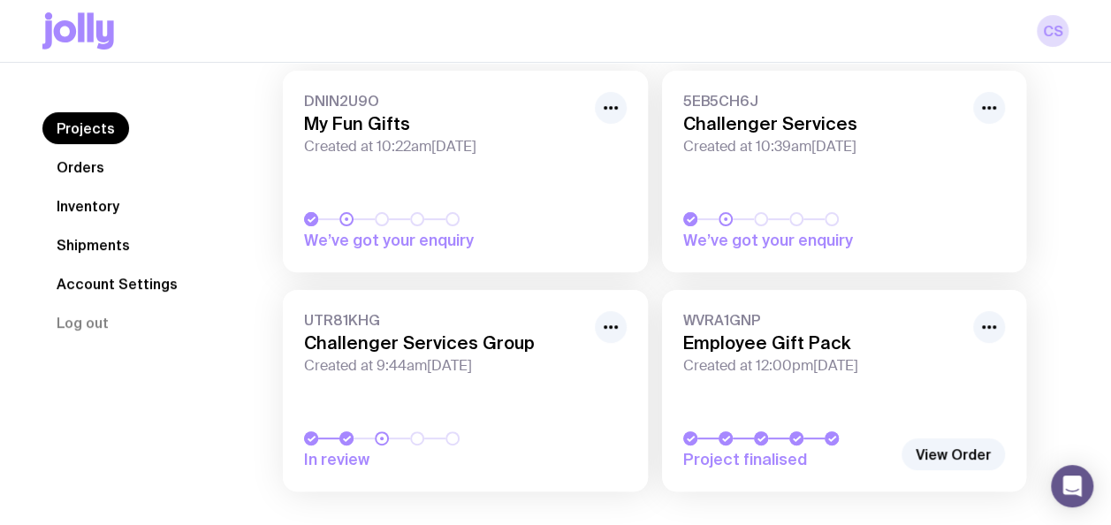
scroll to position [164, 0]
click at [1001, 108] on button "button" at bounding box center [989, 109] width 32 height 32
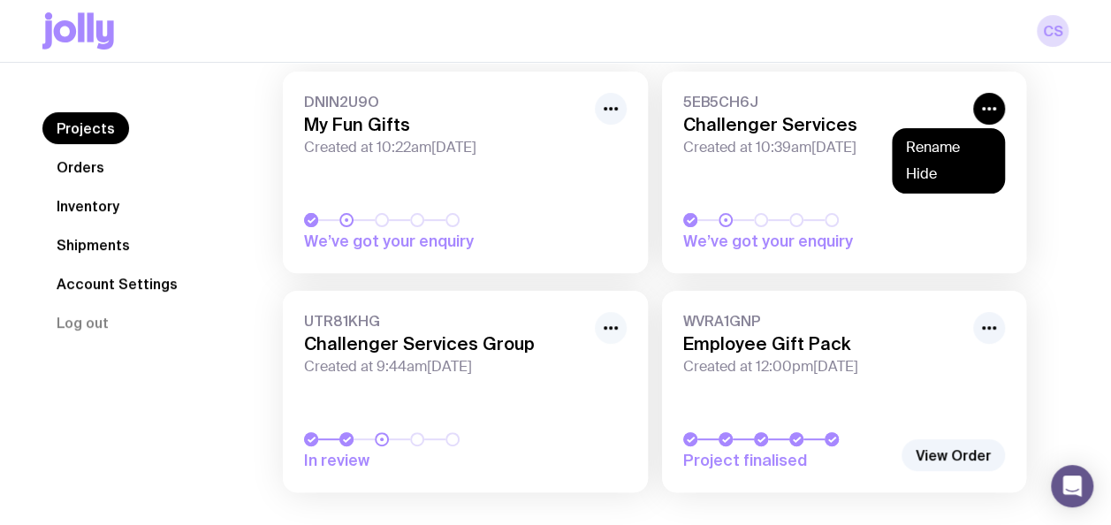
click at [613, 329] on icon "button" at bounding box center [610, 327] width 21 height 21
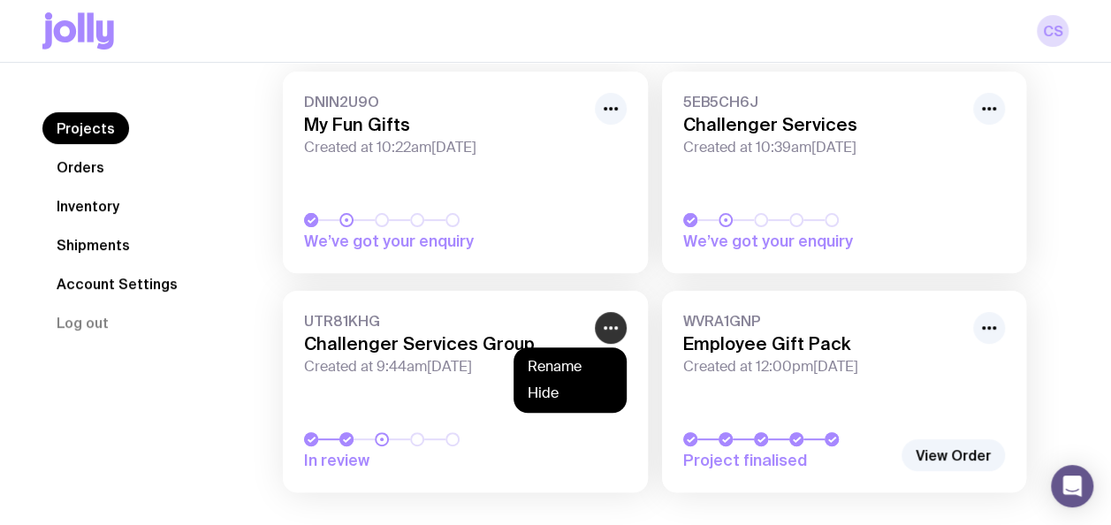
click at [613, 329] on icon "button" at bounding box center [610, 327] width 21 height 21
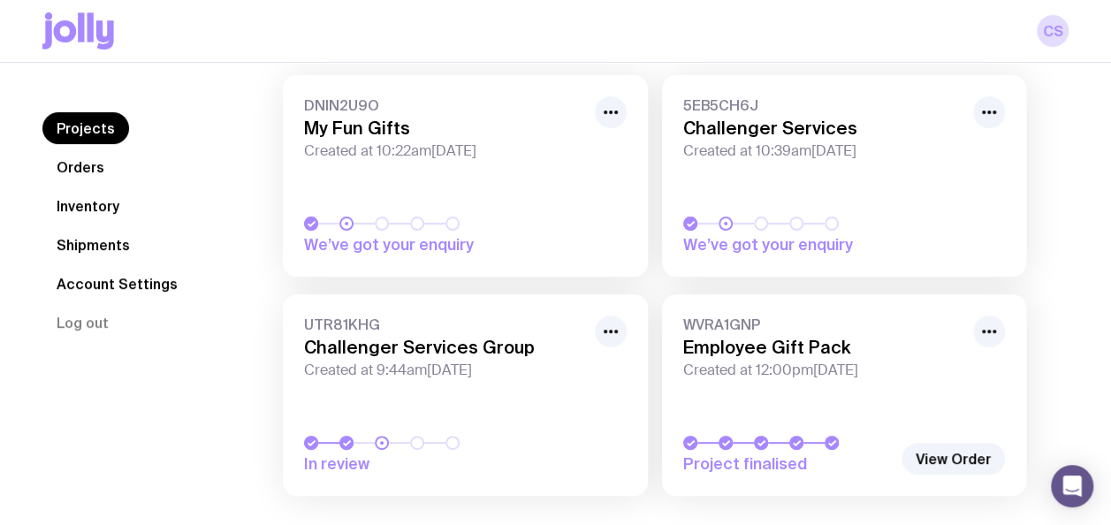
scroll to position [198, 0]
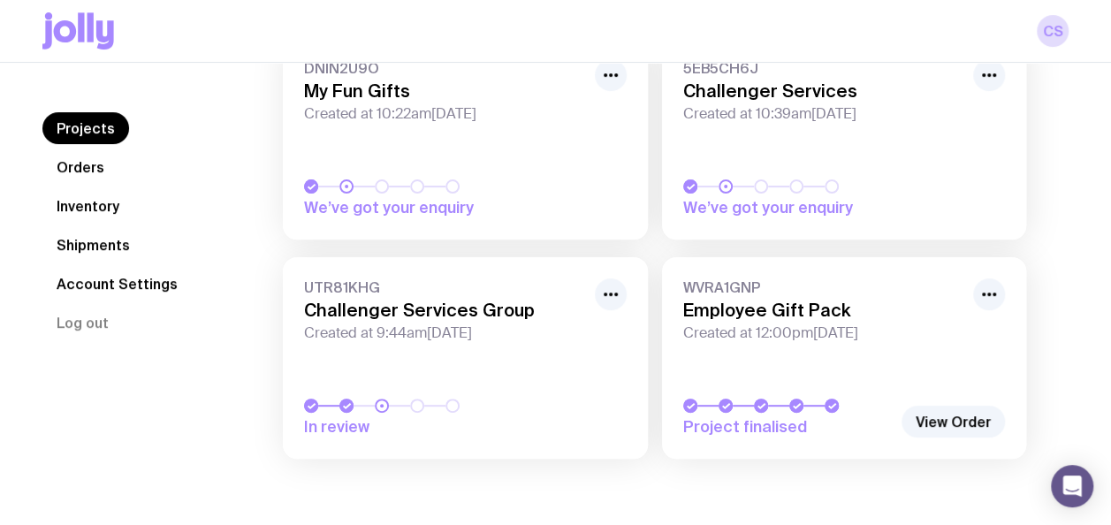
click at [874, 154] on link "5EB5CH6J Challenger Services Created at 10:39am[DATE] We’ve got your enquiry" at bounding box center [844, 139] width 365 height 202
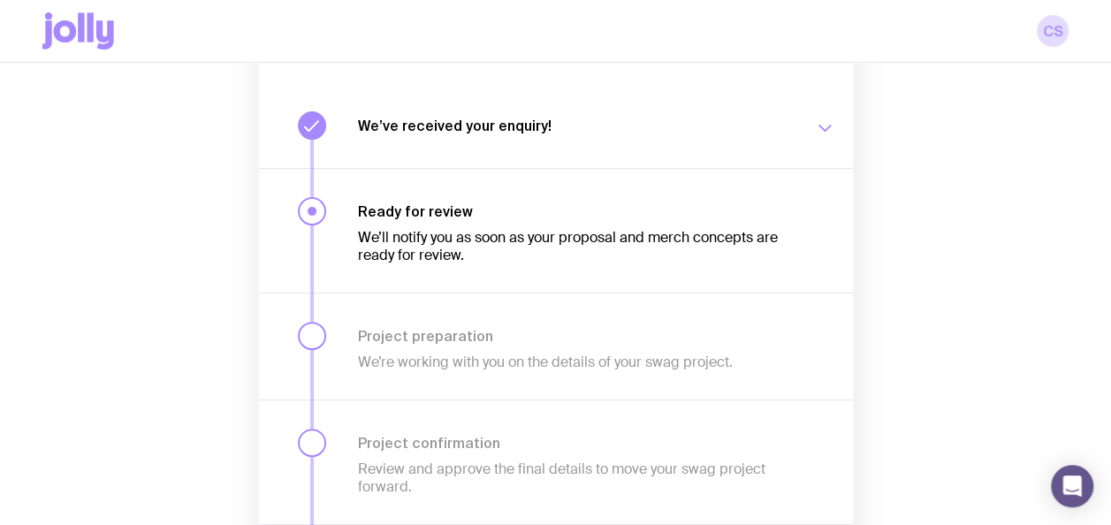
scroll to position [200, 0]
click at [831, 128] on icon "button" at bounding box center [824, 127] width 21 height 21
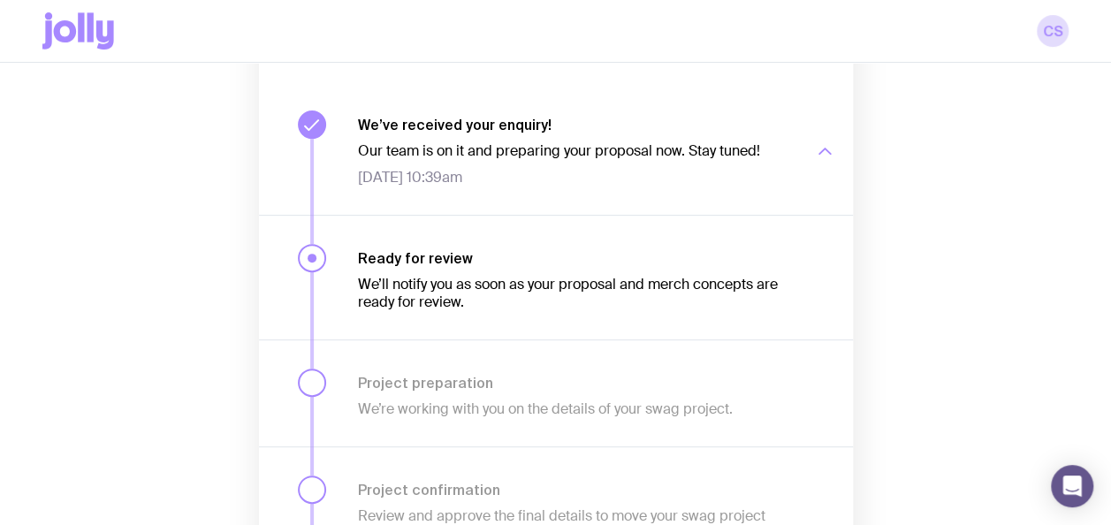
click at [831, 131] on div "button" at bounding box center [824, 151] width 21 height 71
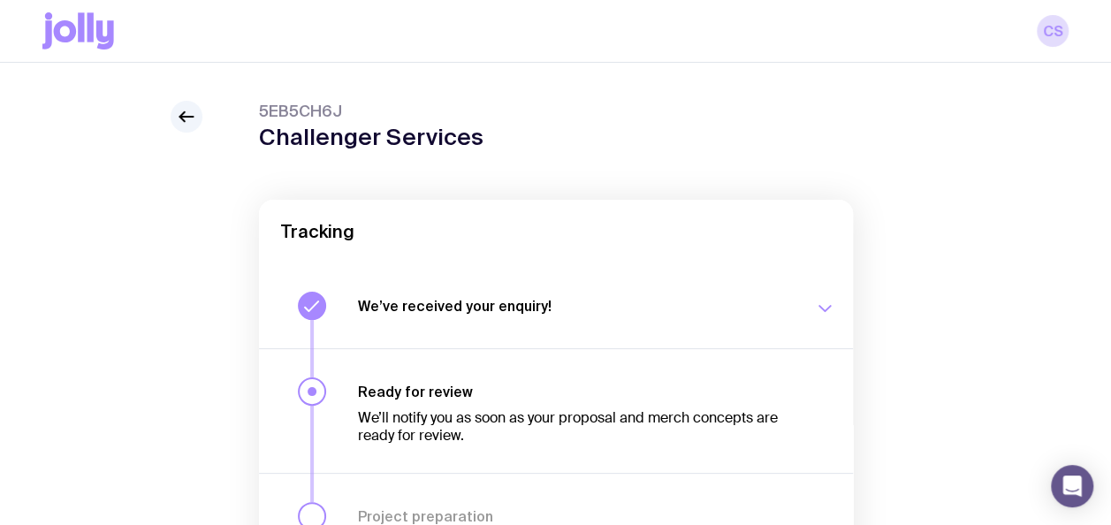
scroll to position [0, 0]
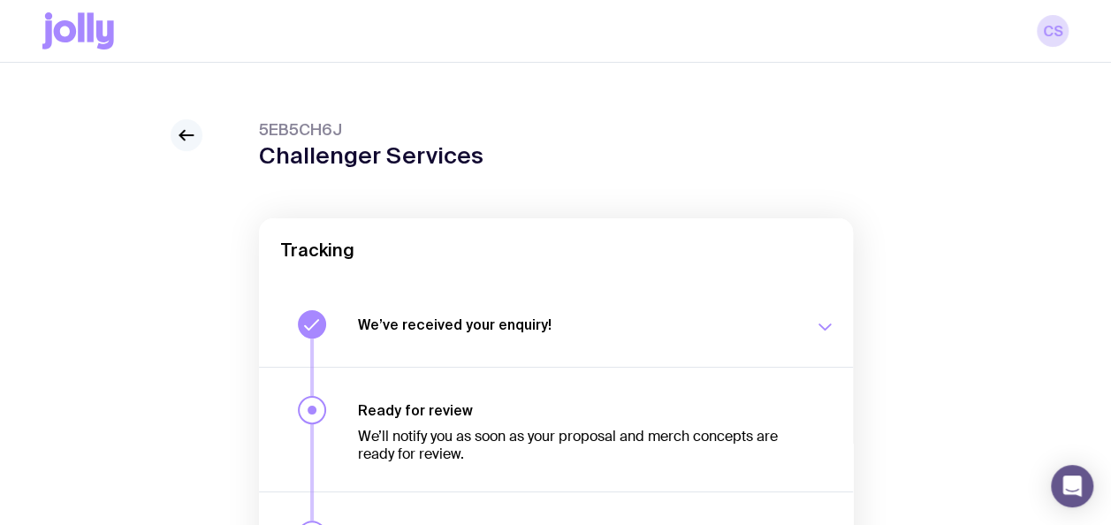
click at [193, 143] on icon at bounding box center [186, 135] width 21 height 21
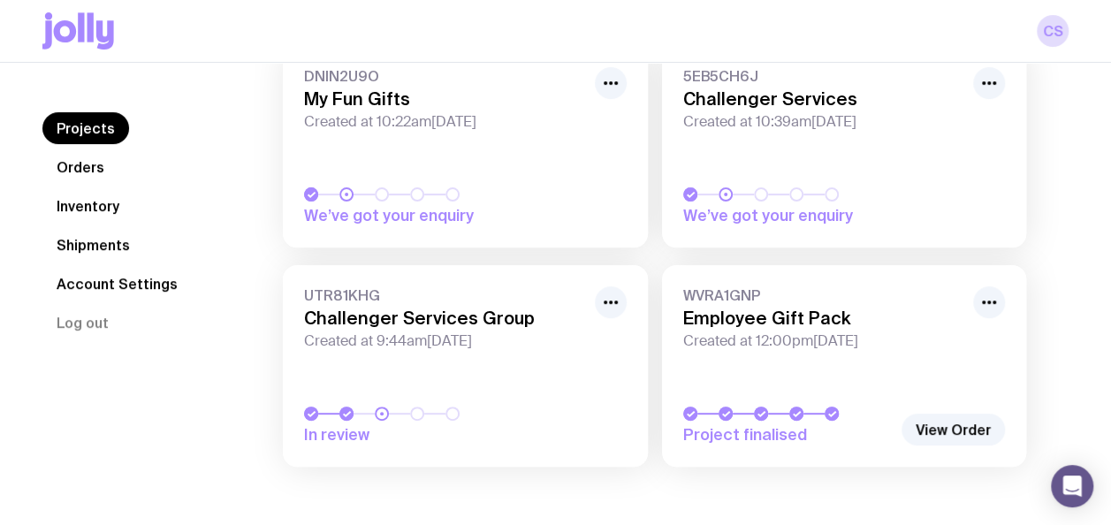
scroll to position [198, 0]
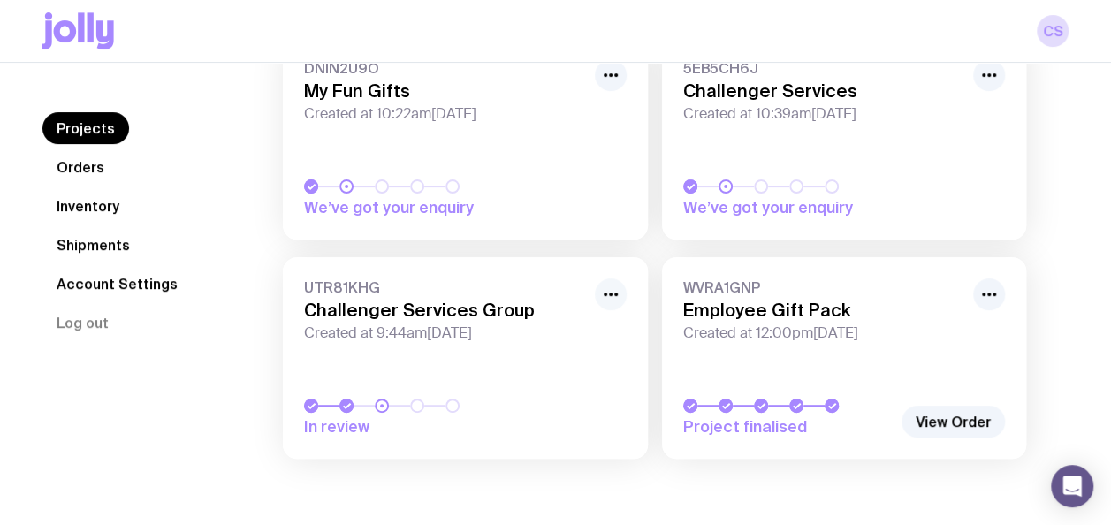
click at [620, 292] on icon "button" at bounding box center [610, 294] width 21 height 21
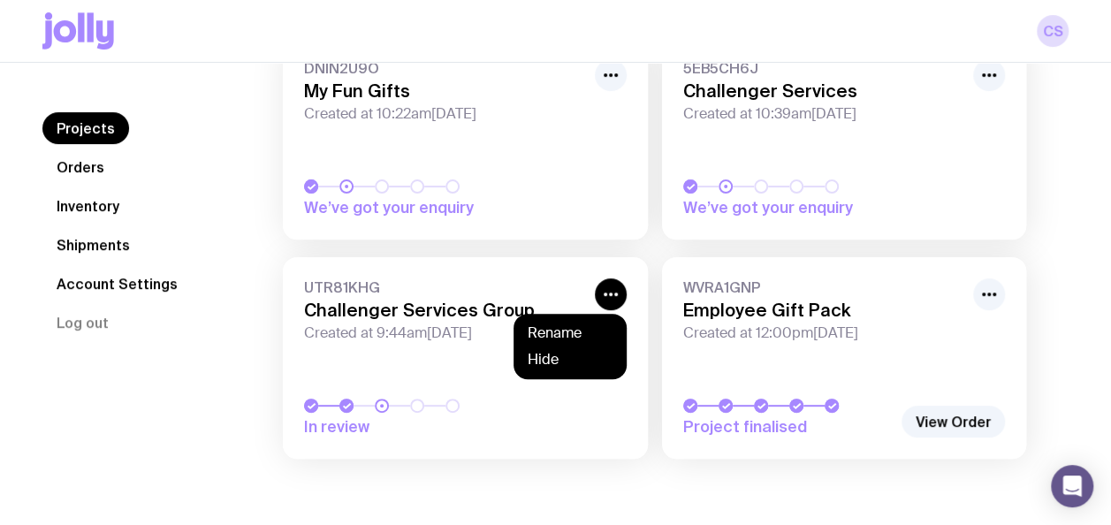
click at [468, 286] on span "UTR81KHG" at bounding box center [444, 287] width 280 height 18
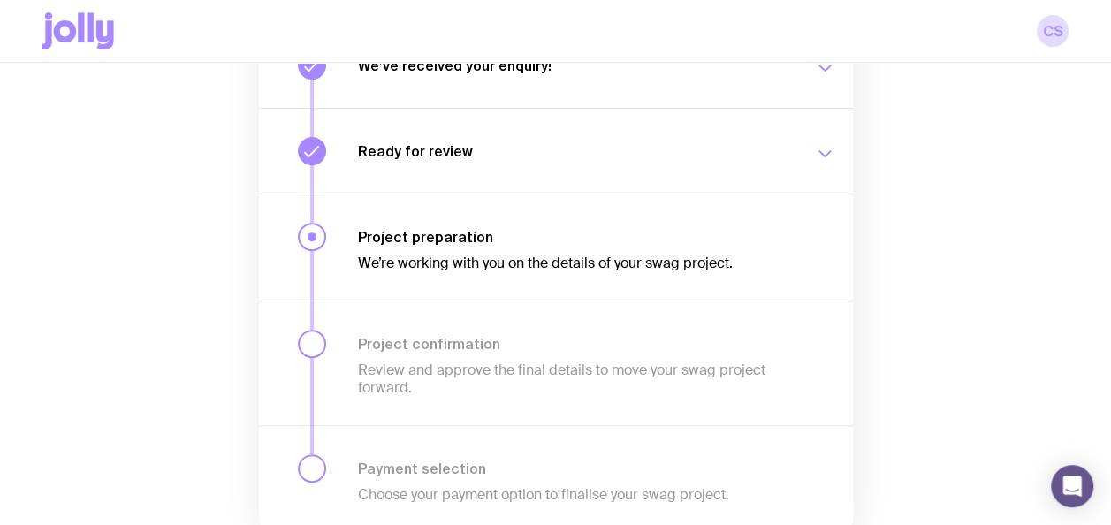
scroll to position [263, 0]
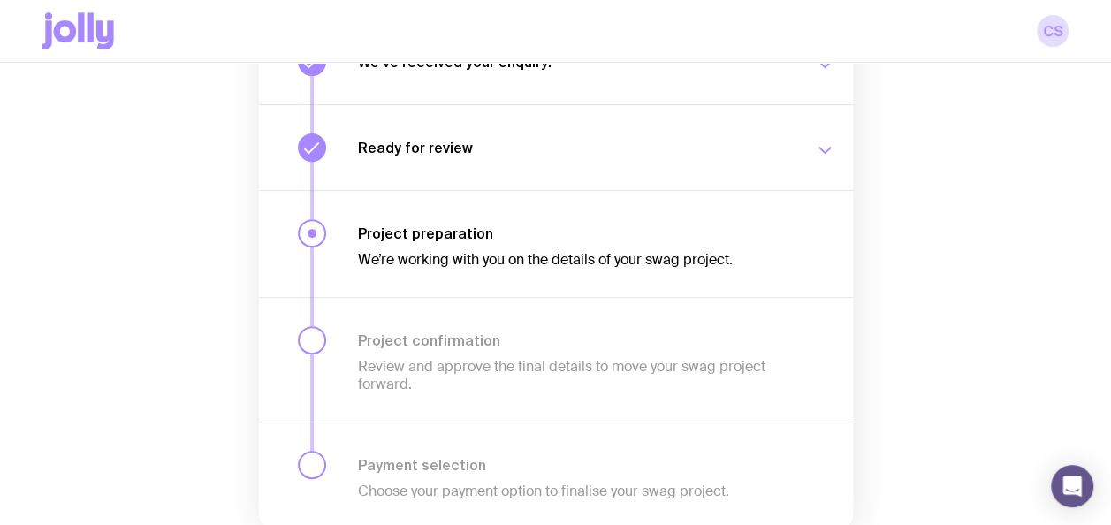
click at [792, 76] on button "We’ve received your enquiry! Our team is on it and preparing your proposal now.…" at bounding box center [556, 61] width 594 height 85
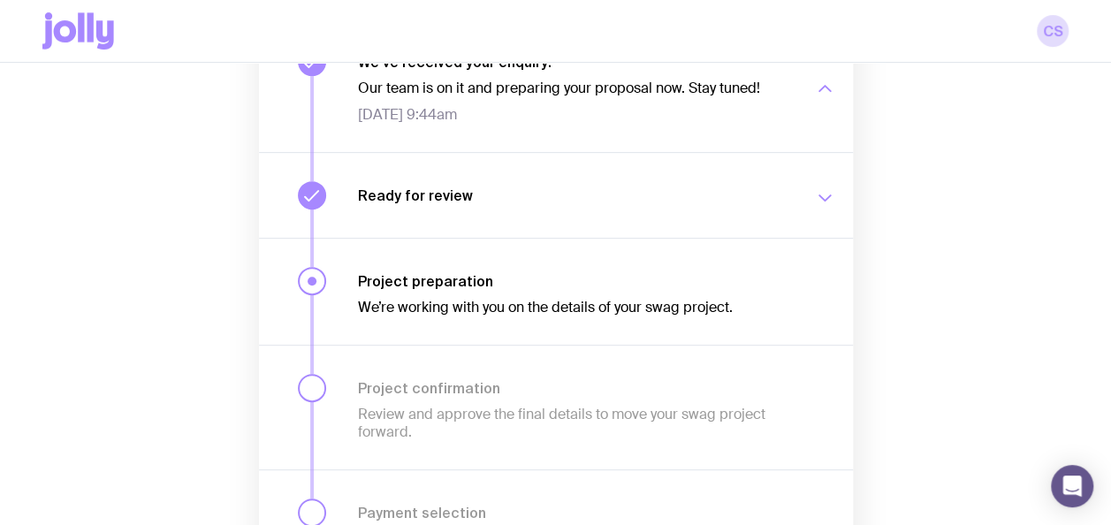
click at [792, 76] on div "We’ve received your enquiry! Our team is on it and preparing your proposal now.…" at bounding box center [596, 86] width 477 height 76
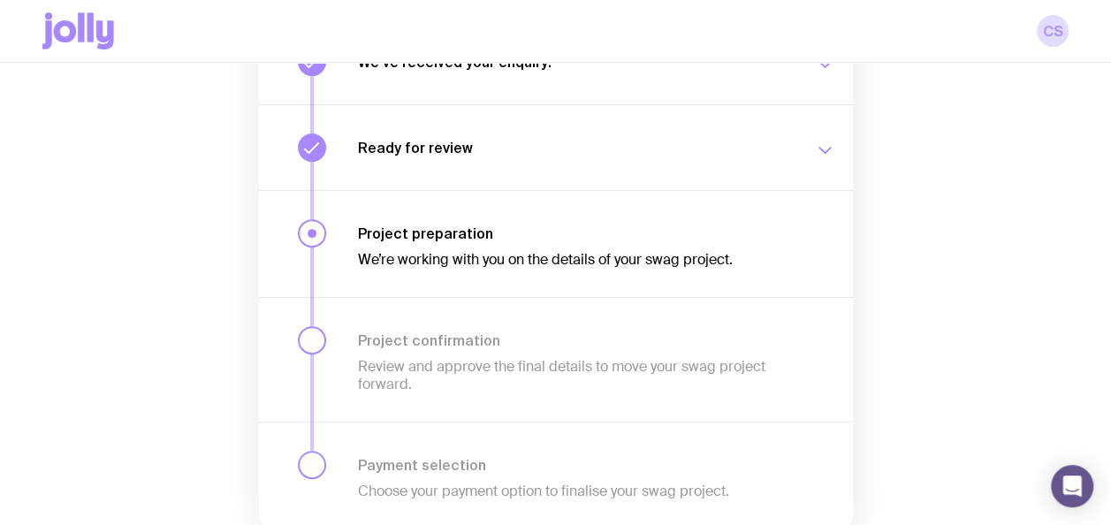
click at [779, 131] on button "Ready for review We’ll notify you as soon as your proposal and merch concepts a…" at bounding box center [556, 147] width 594 height 86
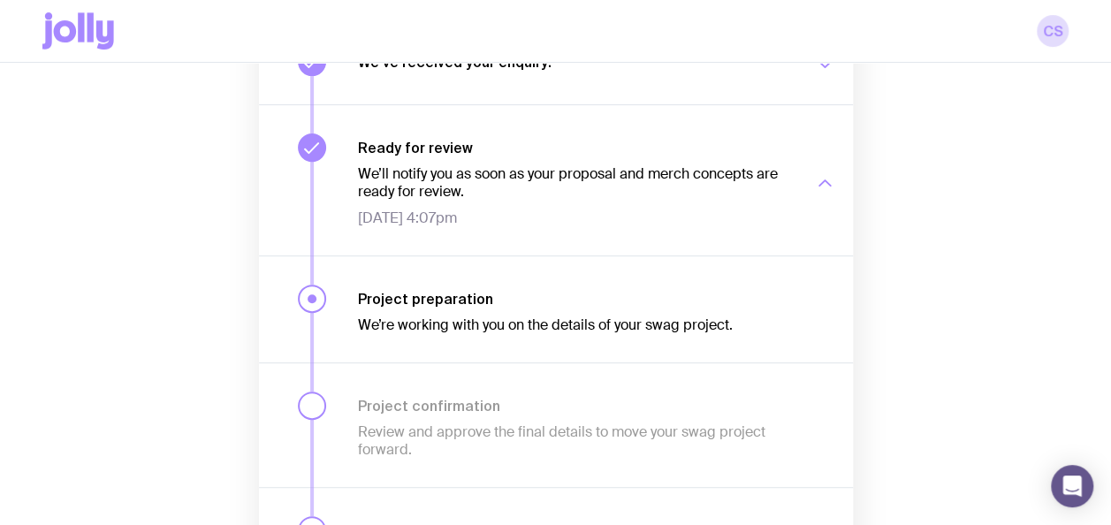
click at [779, 131] on button "Ready for review We’ll notify you as soon as your proposal and merch concepts a…" at bounding box center [556, 179] width 594 height 151
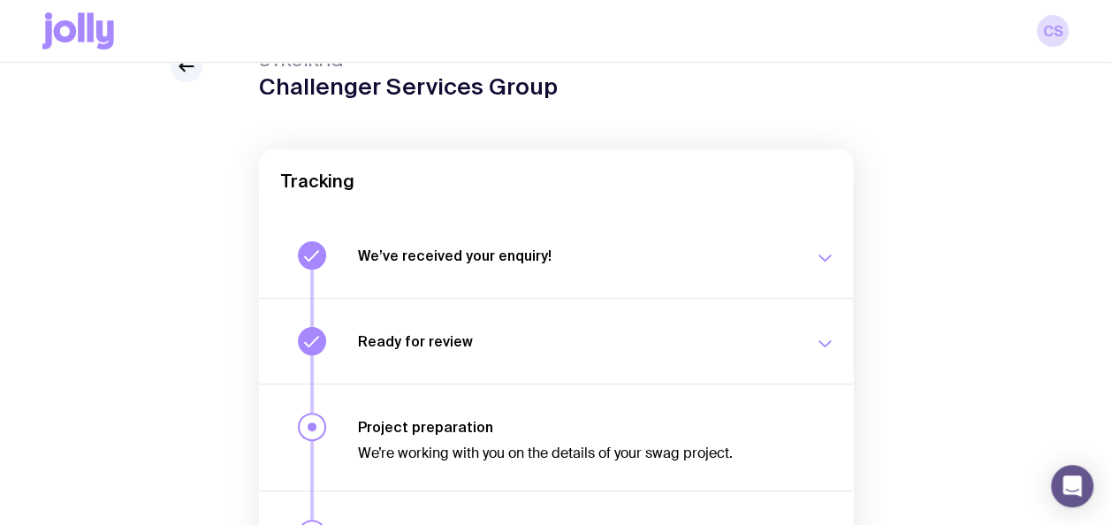
scroll to position [0, 0]
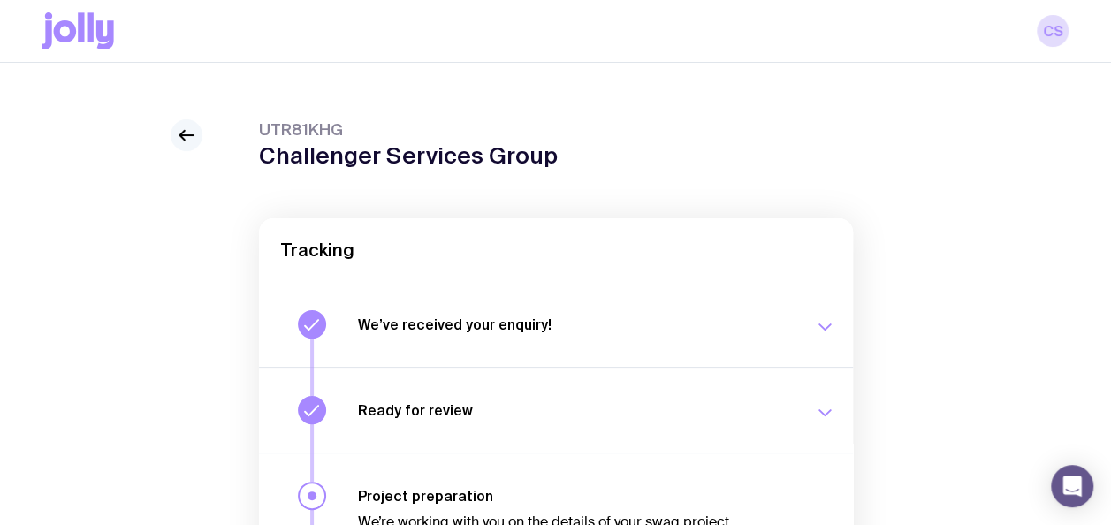
click at [186, 129] on icon at bounding box center [186, 135] width 21 height 21
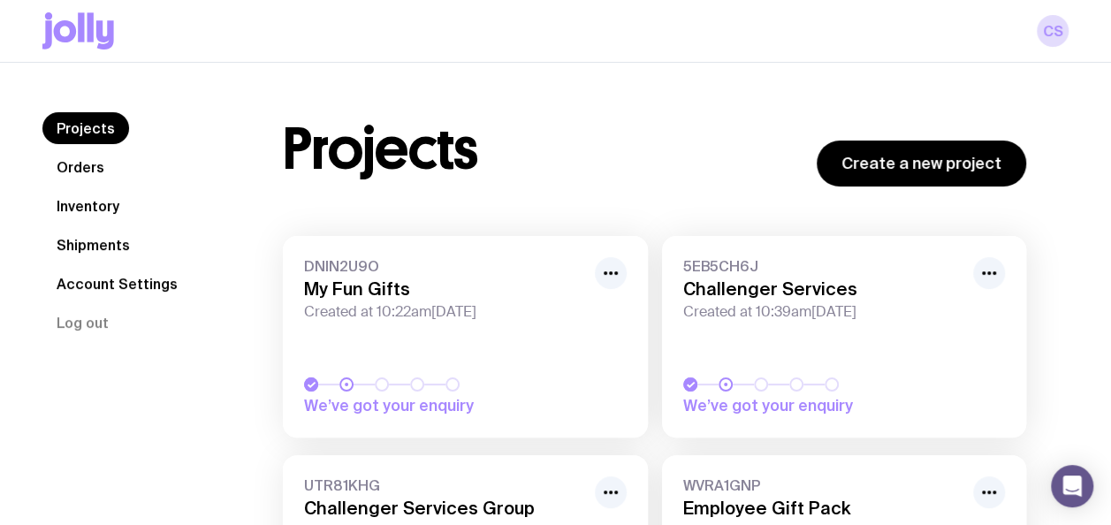
click at [96, 178] on link "Orders" at bounding box center [80, 167] width 76 height 32
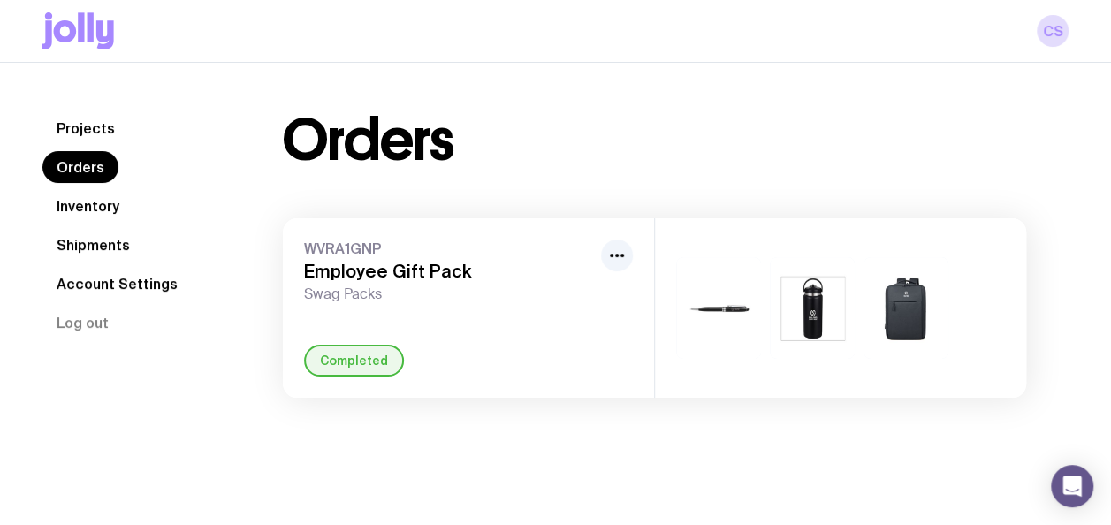
click at [107, 200] on link "Inventory" at bounding box center [87, 206] width 91 height 32
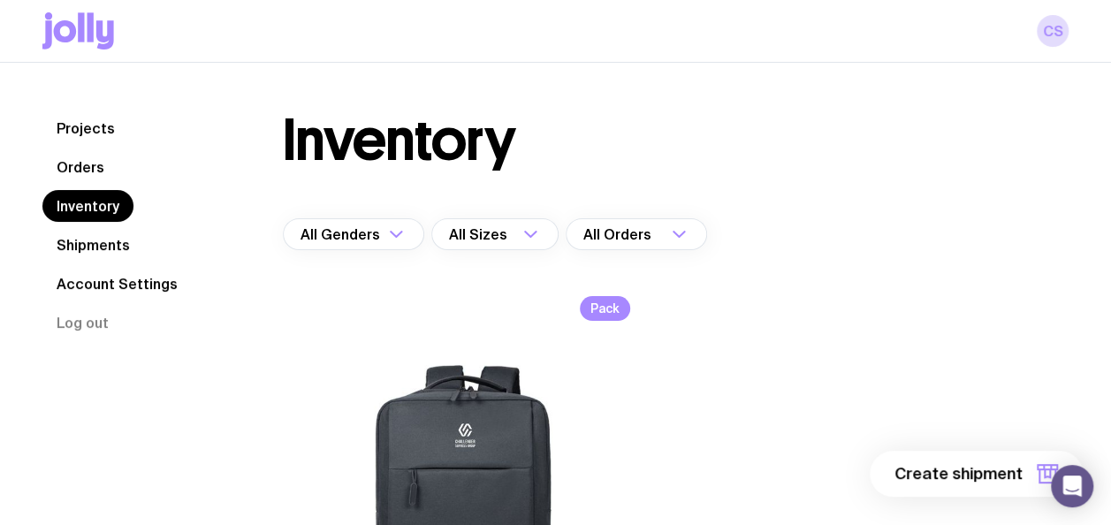
click at [72, 21] on icon at bounding box center [78, 30] width 72 height 37
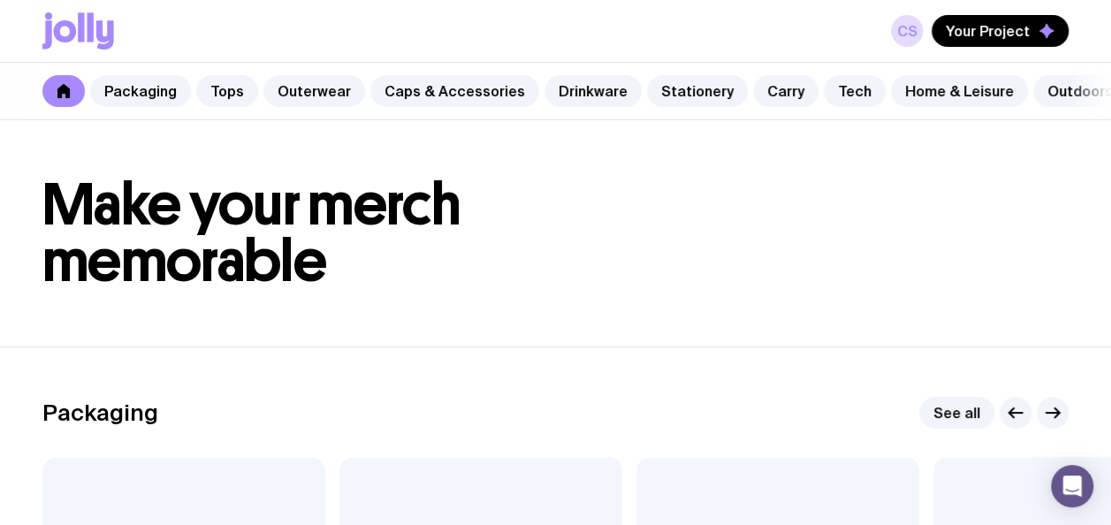
click at [686, 21] on div "CS Your Project" at bounding box center [555, 31] width 1026 height 62
click at [969, 33] on span "Your Project" at bounding box center [988, 31] width 84 height 18
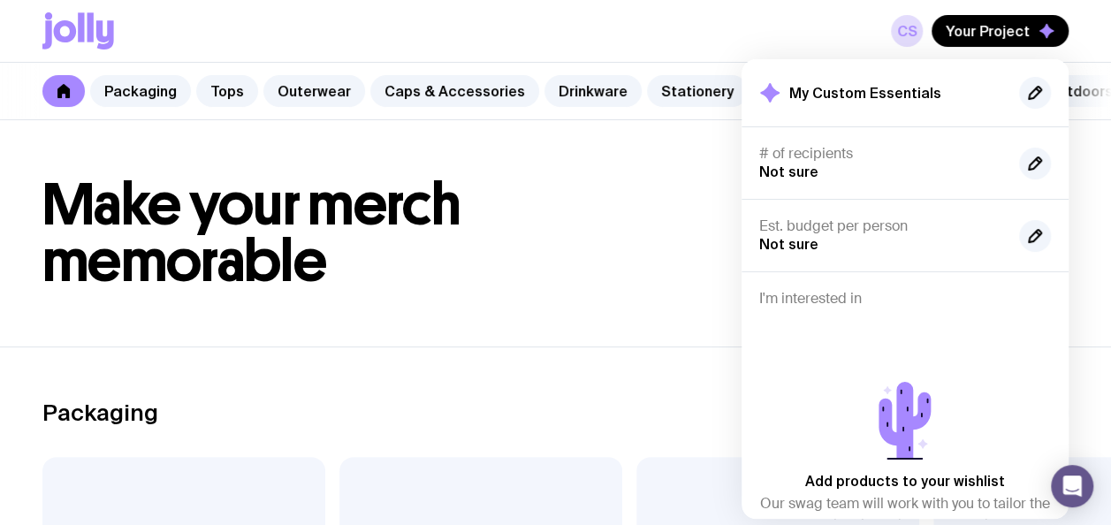
click at [815, 27] on div "CS Your Project My Custom Essentials # of recipients Not sure Est. budget per p…" at bounding box center [555, 31] width 1026 height 62
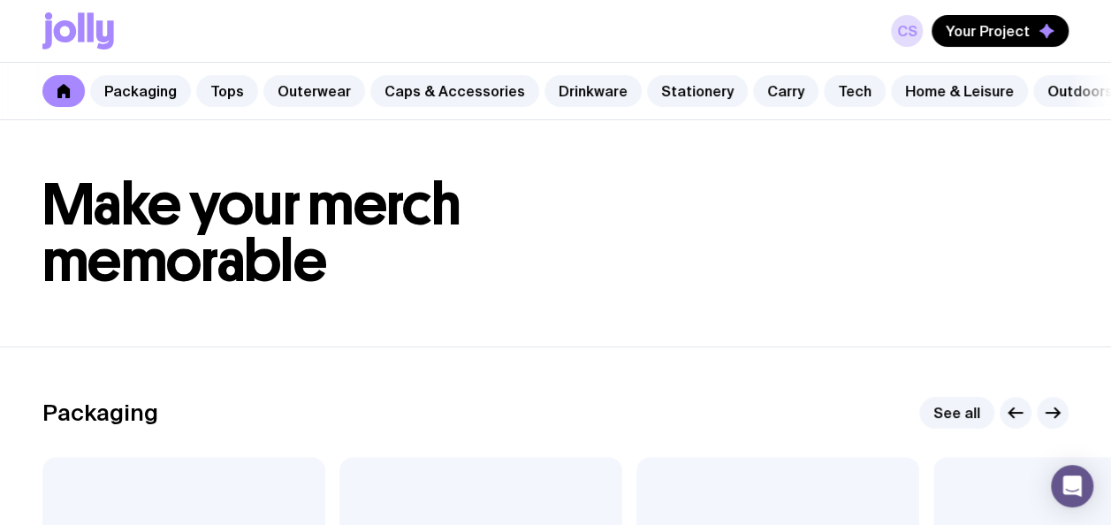
click at [855, 65] on div "Packaging Tops Outerwear Caps & Accessories Drinkware Stationery Carry Tech Hom…" at bounding box center [555, 91] width 1111 height 57
click at [826, 38] on div "CS Your Project" at bounding box center [555, 31] width 1026 height 62
